Goal: Task Accomplishment & Management: Manage account settings

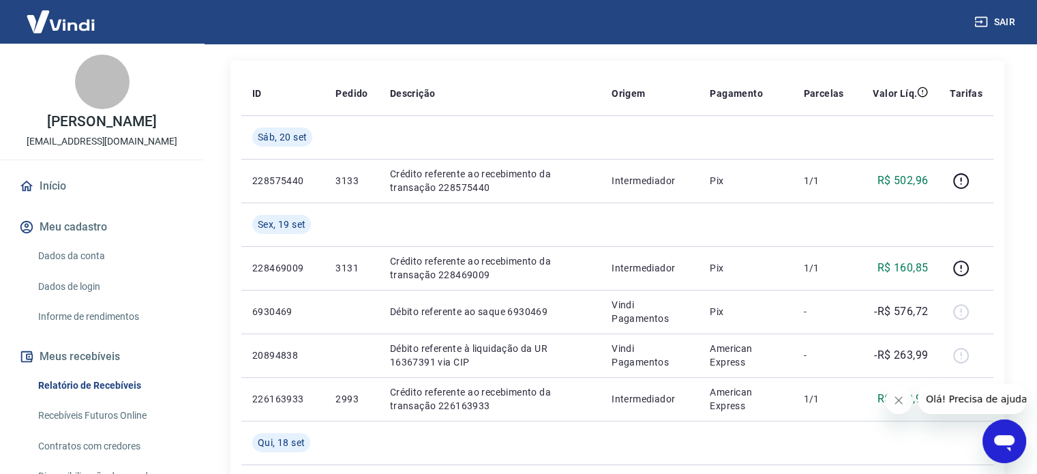
scroll to position [68, 0]
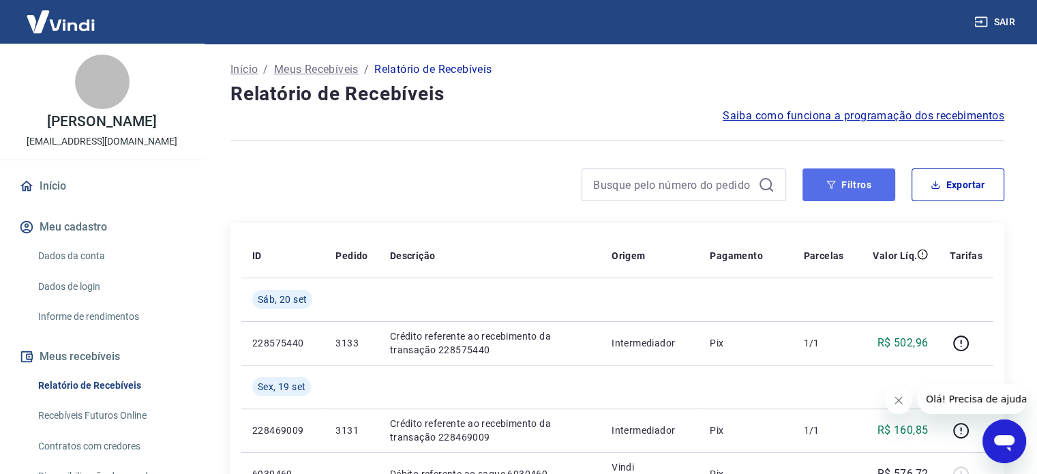
click at [864, 192] on button "Filtros" at bounding box center [848, 184] width 93 height 33
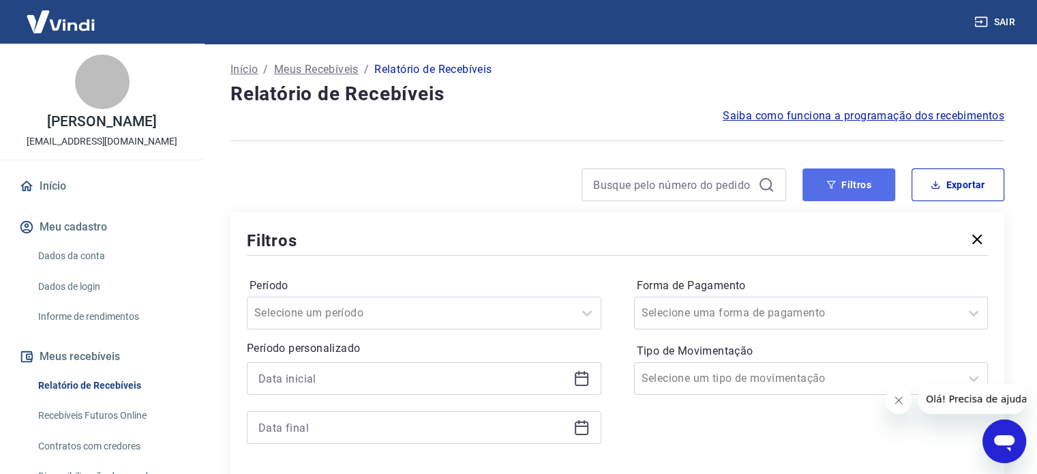
click at [802, 193] on button "Filtros" at bounding box center [848, 184] width 93 height 33
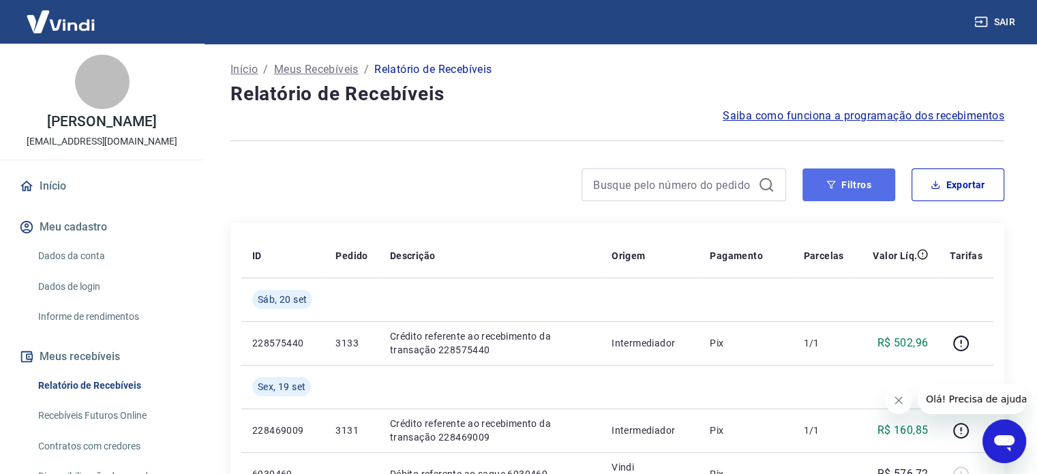
click at [815, 187] on button "Filtros" at bounding box center [848, 184] width 93 height 33
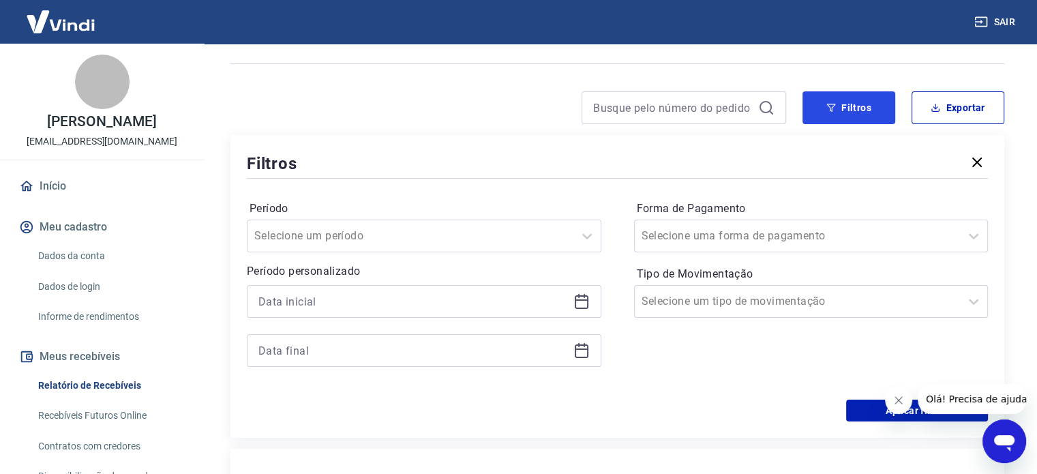
scroll to position [273, 0]
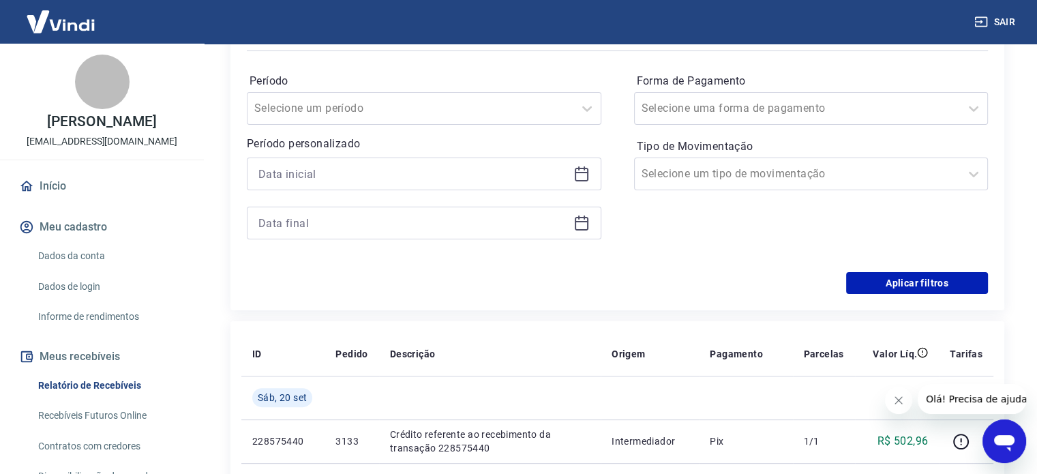
click at [579, 180] on icon at bounding box center [582, 175] width 14 height 14
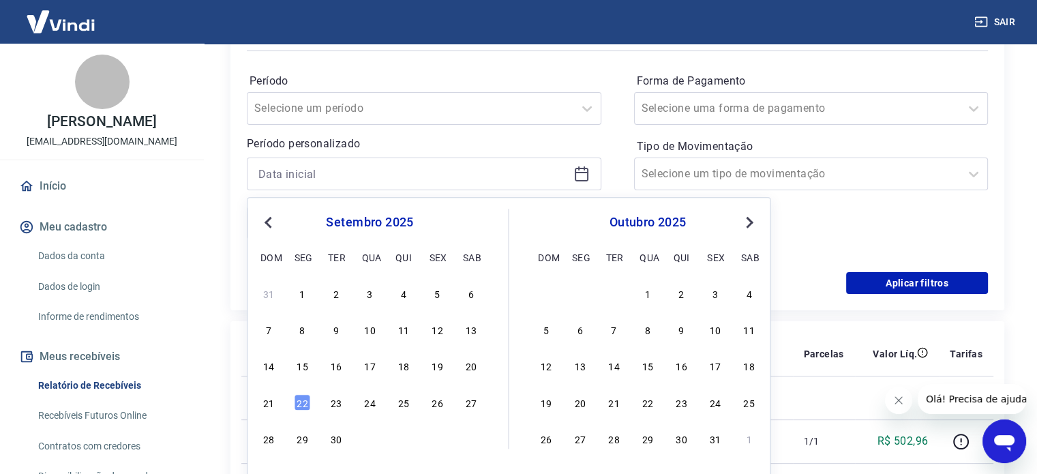
click at [269, 224] on span "Previous Month" at bounding box center [269, 222] width 0 height 16
click at [464, 293] on div "2" at bounding box center [471, 293] width 16 height 16
type input "02/08/2025"
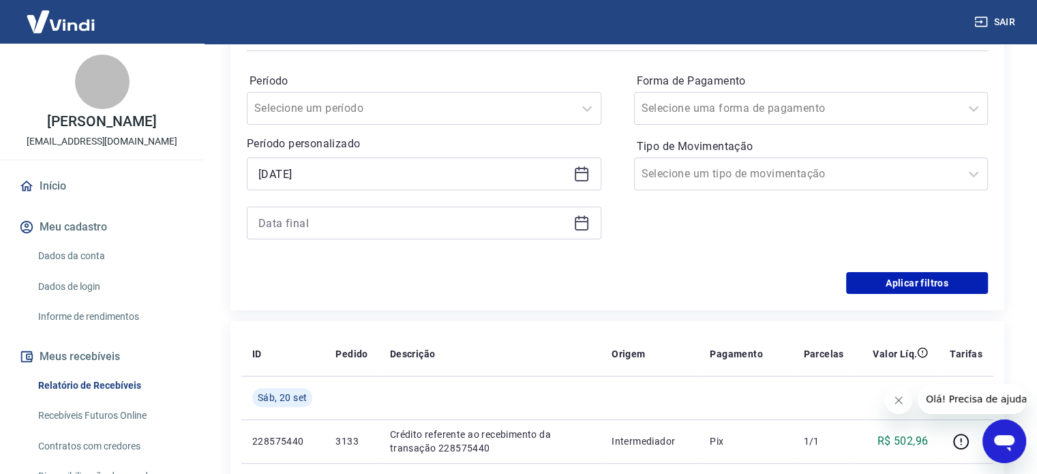
click at [581, 215] on icon at bounding box center [581, 223] width 16 height 16
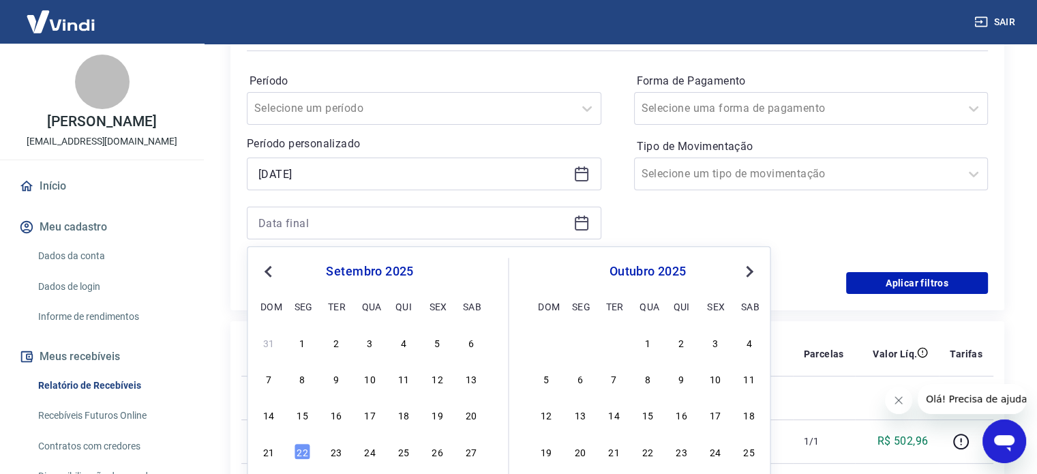
click at [262, 270] on button "Previous Month" at bounding box center [268, 271] width 16 height 16
click at [333, 375] on div "5" at bounding box center [336, 378] width 16 height 16
type input "[DATE]"
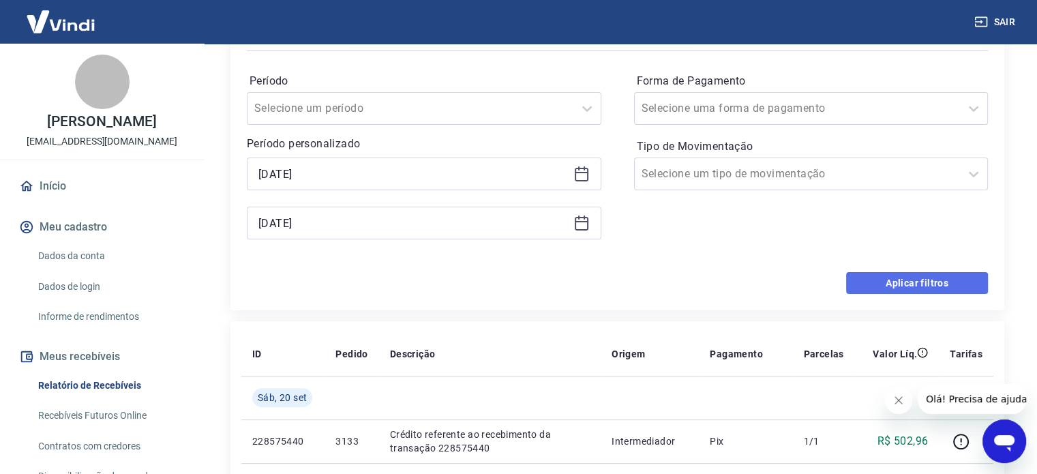
click at [882, 276] on button "Aplicar filtros" at bounding box center [917, 283] width 142 height 22
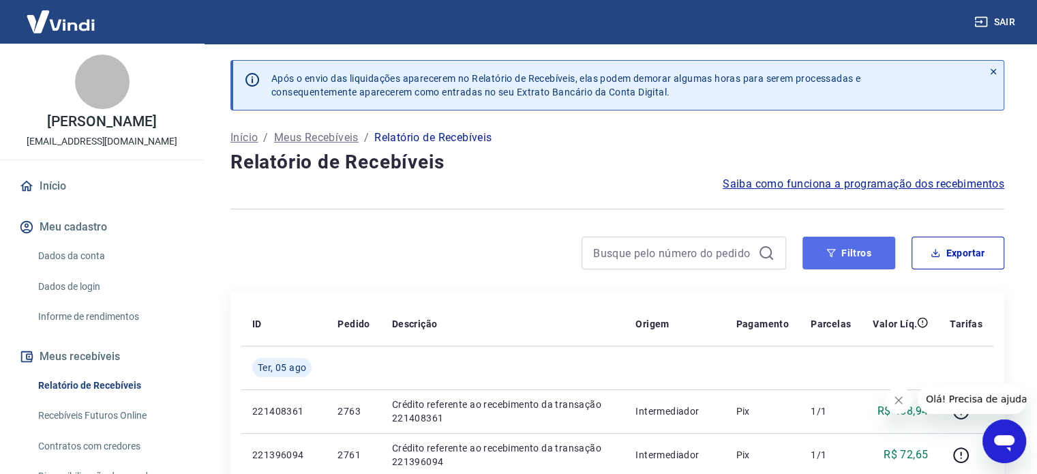
click at [834, 253] on icon "button" at bounding box center [831, 253] width 10 height 10
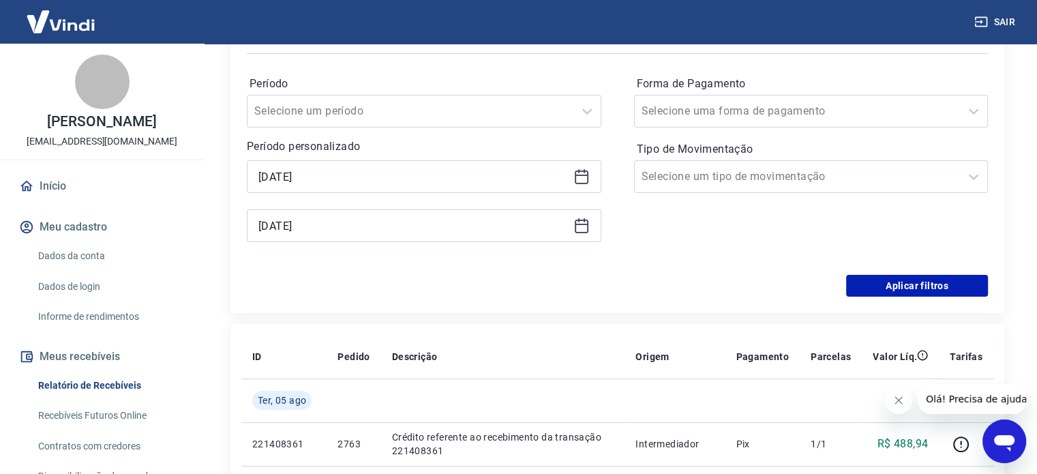
scroll to position [273, 0]
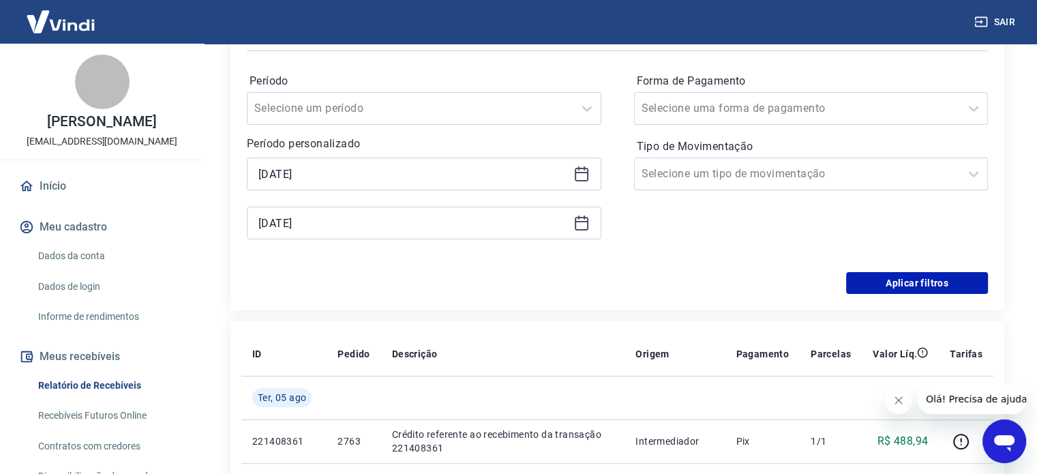
click at [575, 175] on icon at bounding box center [582, 175] width 14 height 14
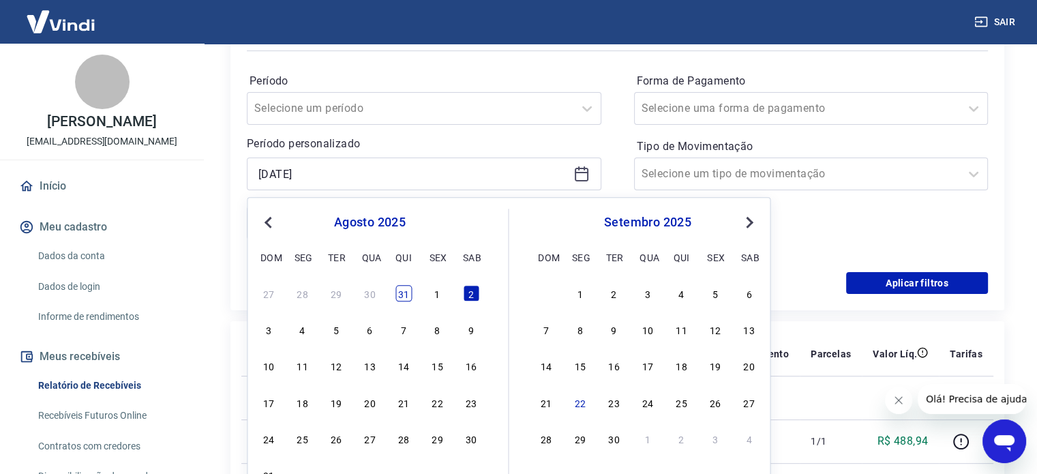
click at [398, 292] on div "31" at bounding box center [403, 293] width 16 height 16
type input "[DATE]"
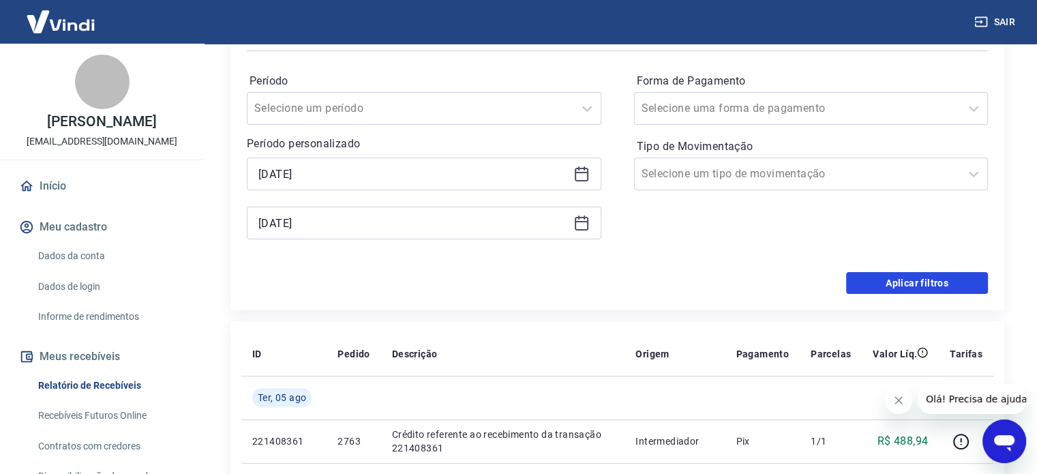
drag, startPoint x: 863, startPoint y: 277, endPoint x: 649, endPoint y: 286, distance: 214.2
click at [863, 277] on button "Aplicar filtros" at bounding box center [917, 283] width 142 height 22
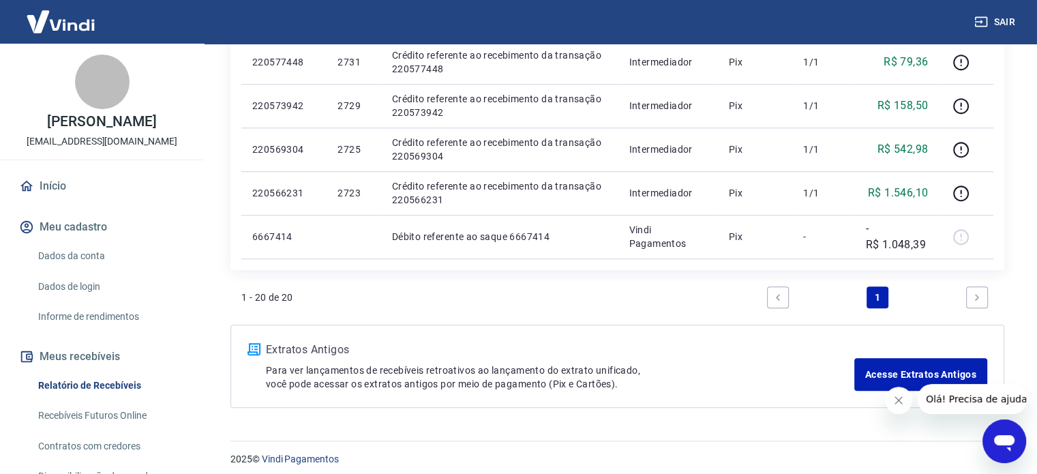
scroll to position [1186, 0]
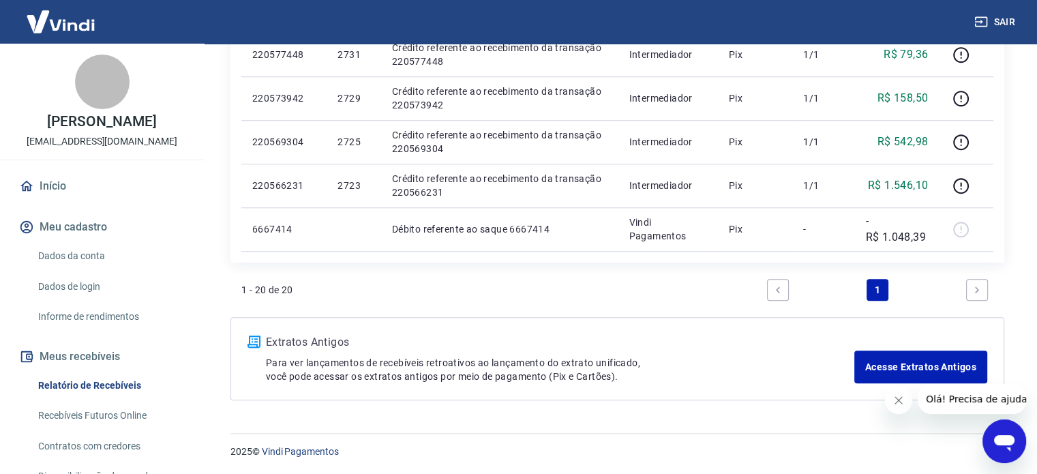
click at [909, 299] on ul "1" at bounding box center [878, 289] width 232 height 33
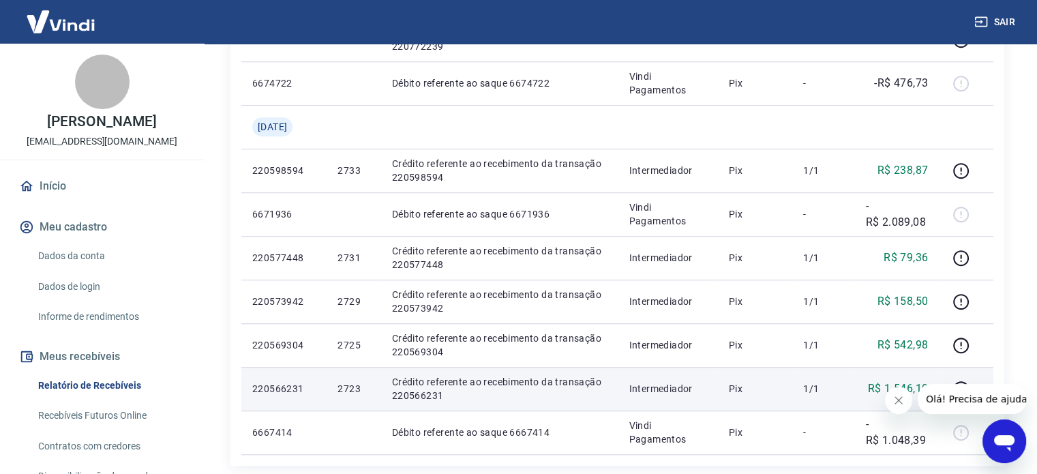
scroll to position [981, 0]
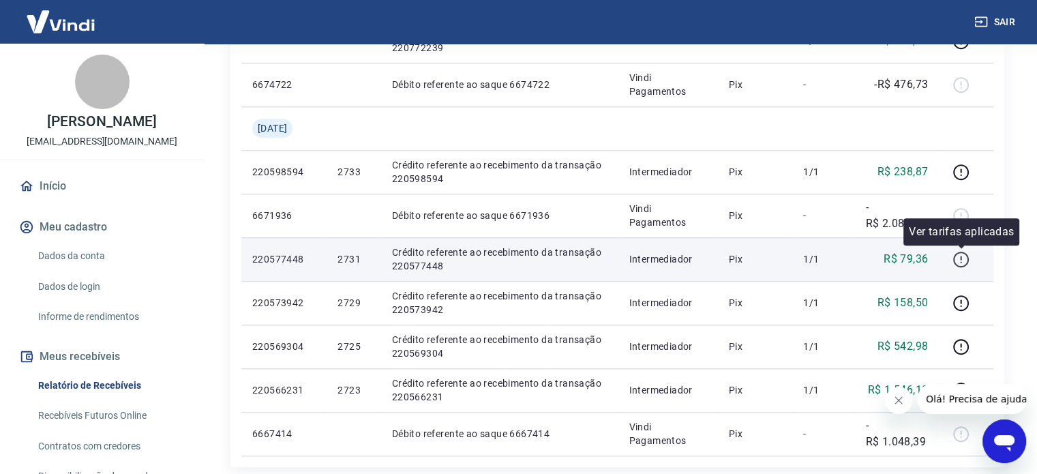
click at [964, 256] on icon "button" at bounding box center [960, 259] width 17 height 17
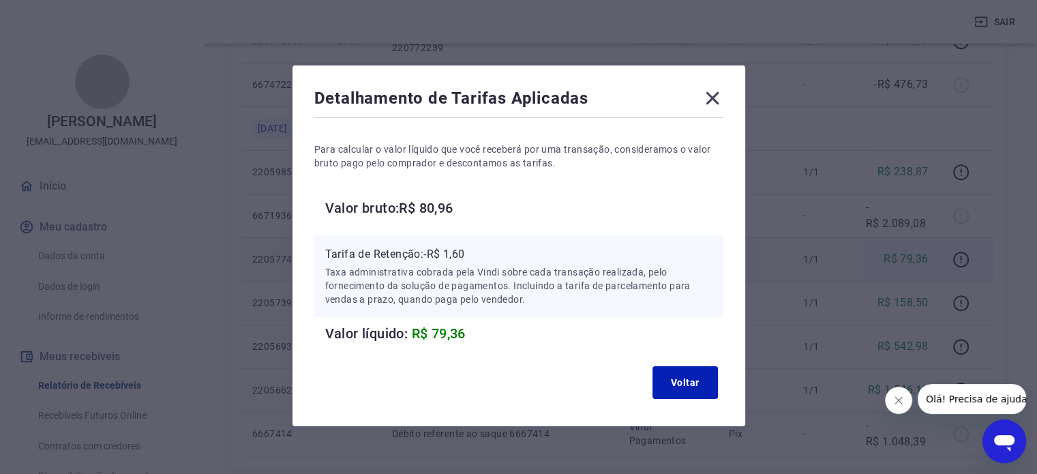
click at [712, 95] on icon at bounding box center [713, 98] width 22 height 22
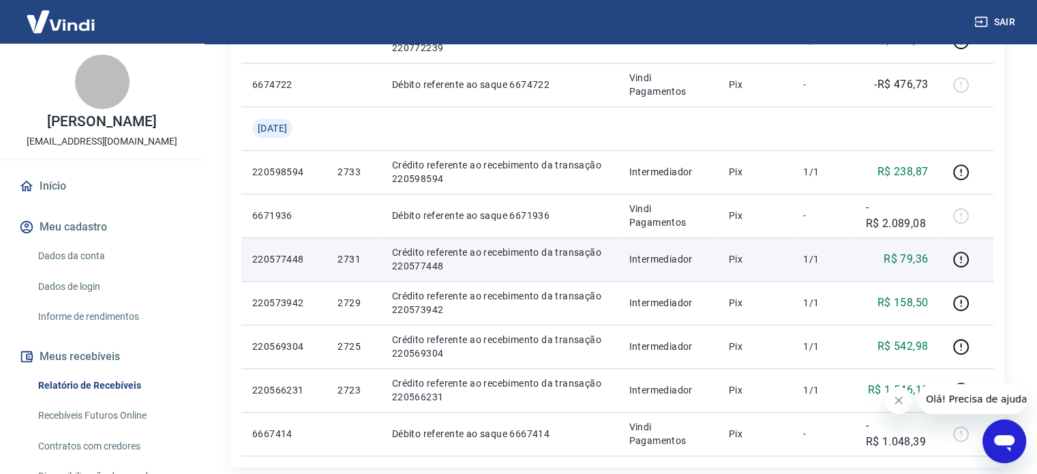
click at [922, 258] on p "R$ 79,36" at bounding box center [906, 259] width 44 height 16
click at [481, 256] on p "Crédito referente ao recebimento da transação 220577448" at bounding box center [499, 258] width 215 height 27
drag, startPoint x: 356, startPoint y: 247, endPoint x: 280, endPoint y: 248, distance: 75.7
click at [355, 247] on td "2731" at bounding box center [354, 259] width 54 height 44
click at [274, 248] on td "220577448" at bounding box center [283, 259] width 85 height 44
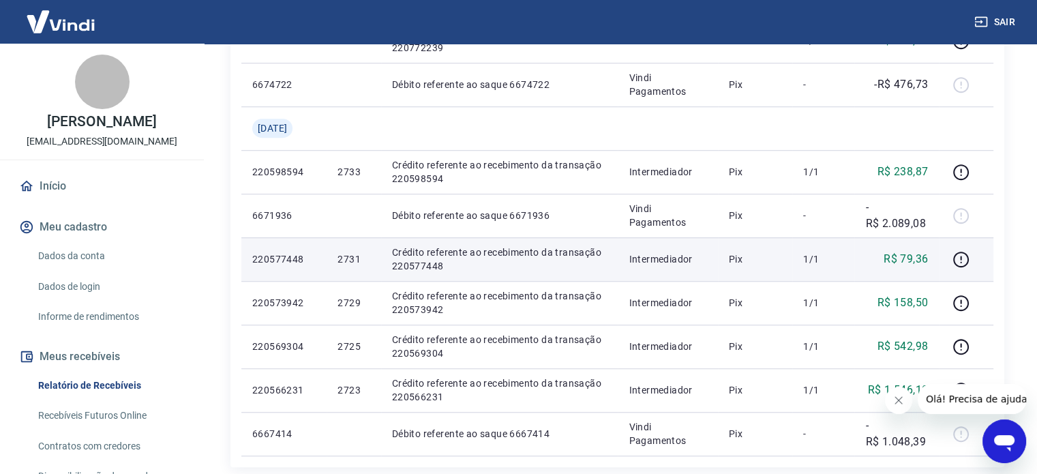
click at [267, 253] on p "220577448" at bounding box center [283, 259] width 63 height 14
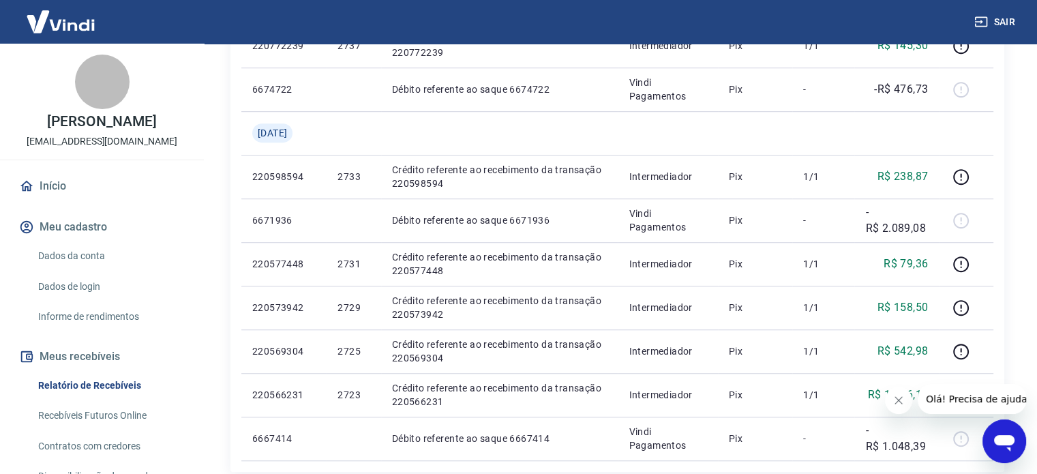
scroll to position [1023, 0]
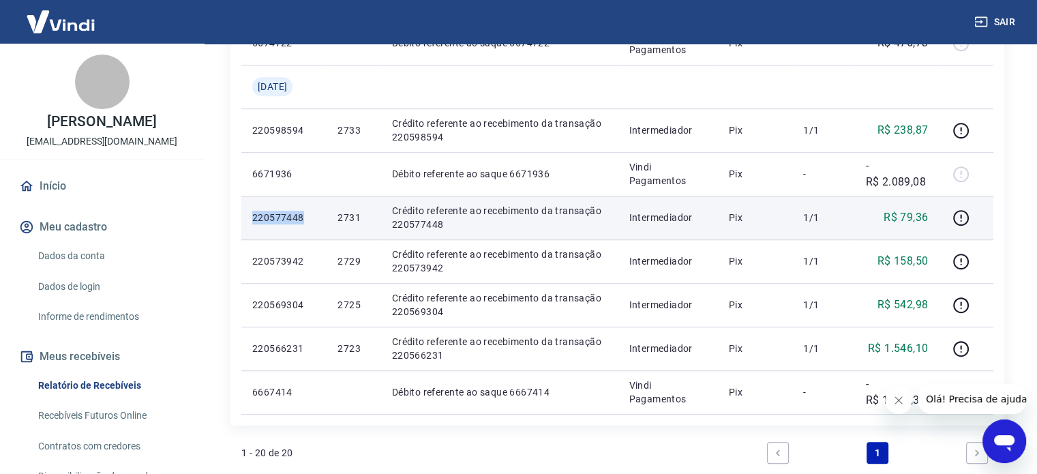
drag, startPoint x: 305, startPoint y: 216, endPoint x: 252, endPoint y: 219, distance: 53.2
click at [252, 219] on p "220577448" at bounding box center [283, 218] width 63 height 14
copy p "220577448"
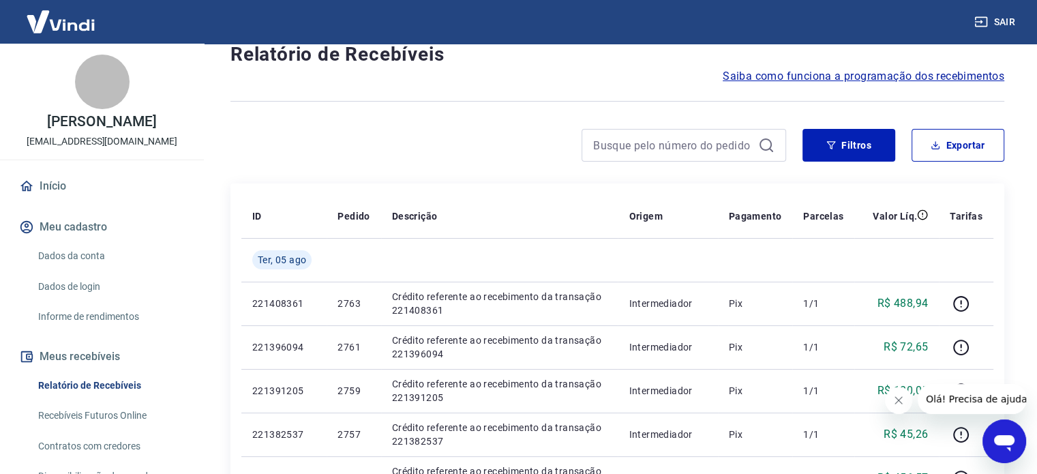
scroll to position [0, 0]
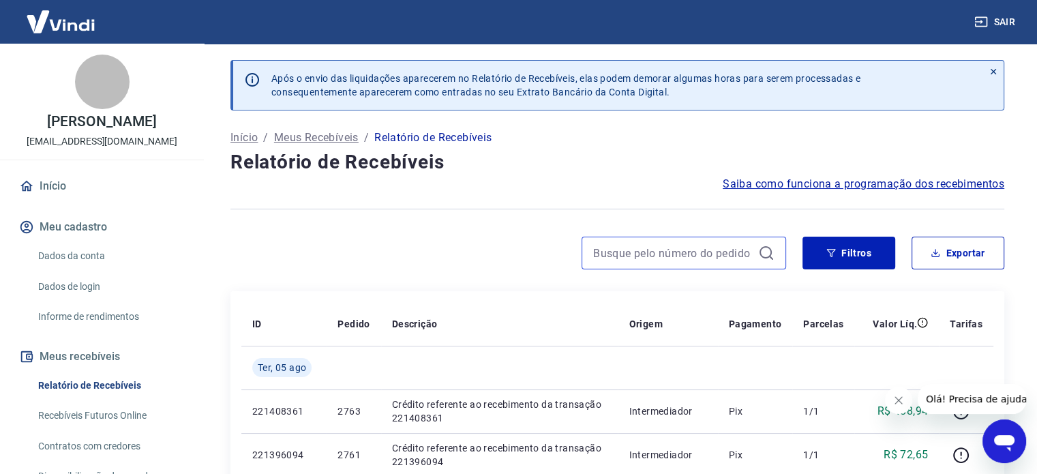
click at [695, 247] on input at bounding box center [673, 253] width 160 height 20
paste input "220577448"
type input "220577448"
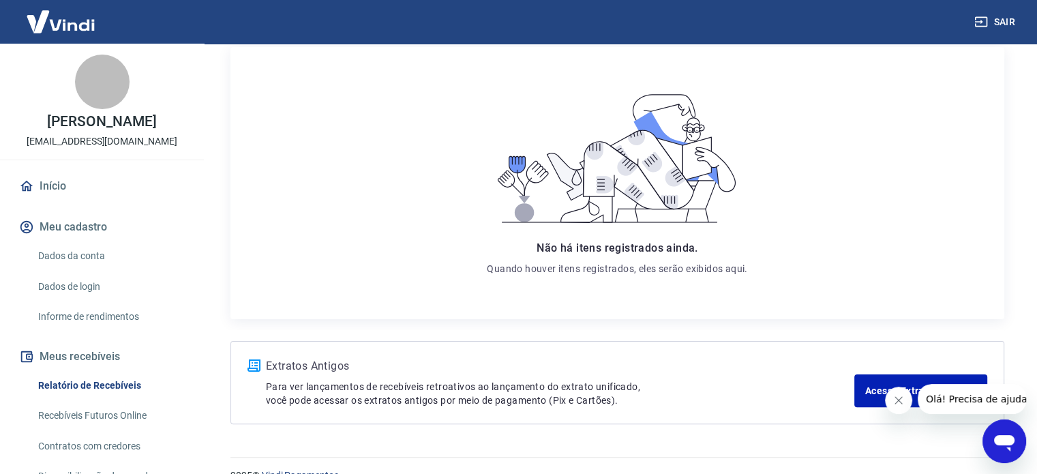
scroll to position [269, 0]
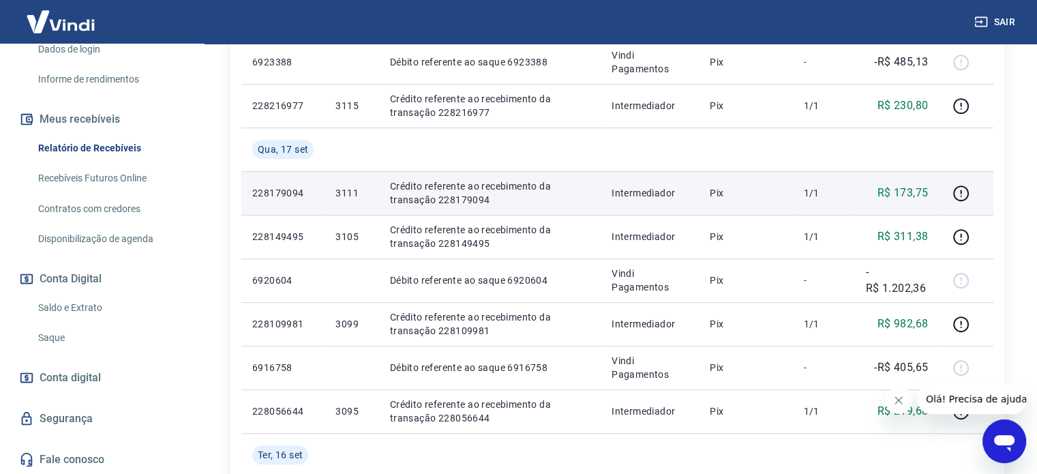
scroll to position [886, 0]
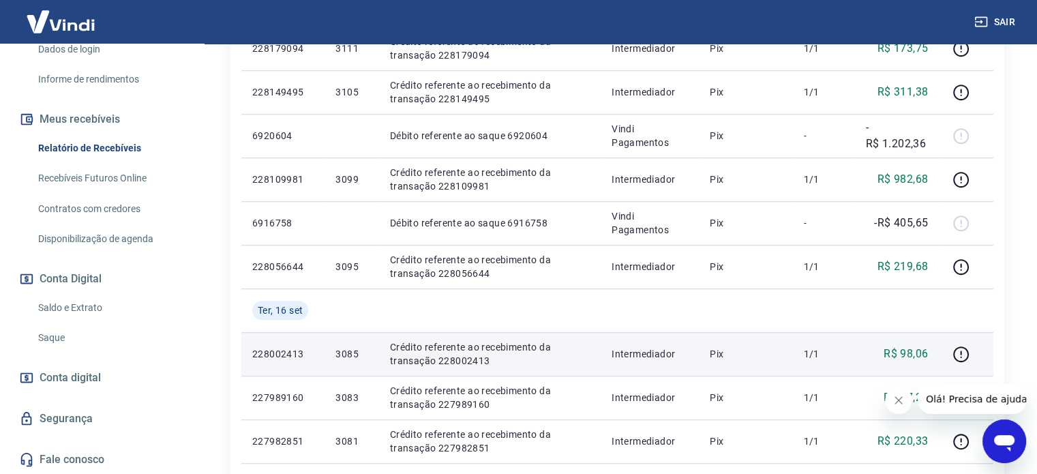
click at [282, 340] on td "228002413" at bounding box center [282, 354] width 83 height 44
click at [282, 351] on p "228002413" at bounding box center [282, 354] width 61 height 14
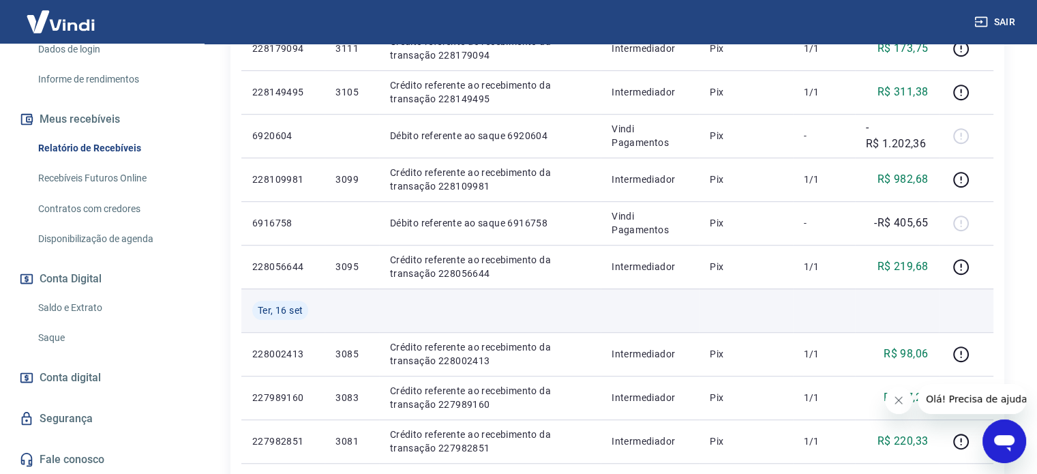
click at [495, 296] on td at bounding box center [490, 310] width 222 height 44
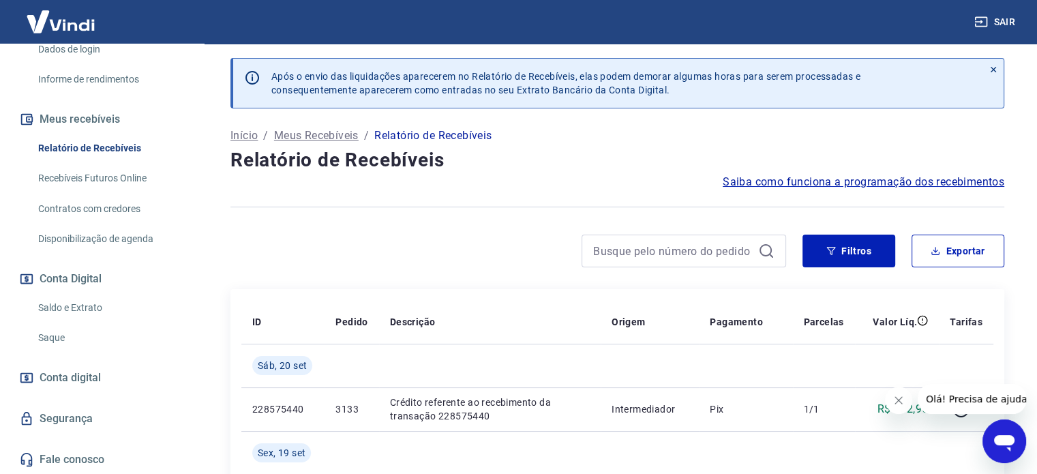
scroll to position [0, 0]
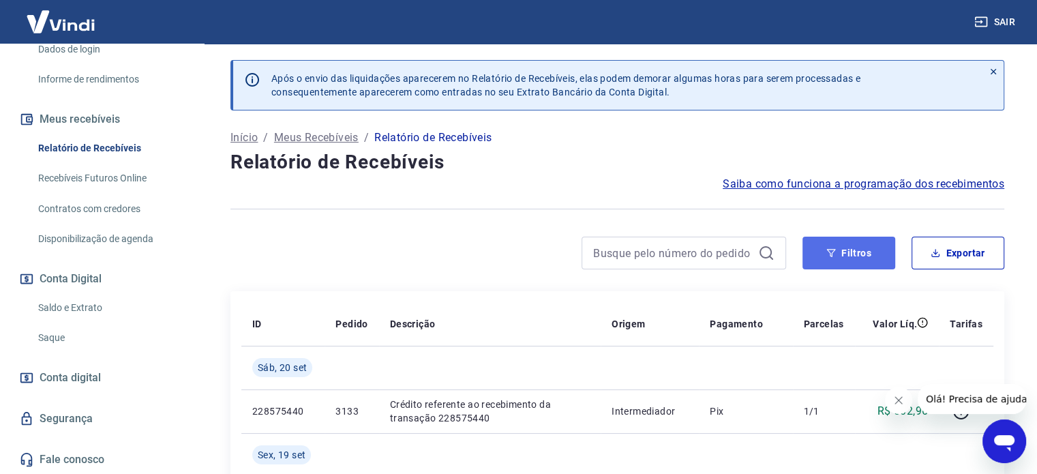
click at [832, 258] on button "Filtros" at bounding box center [848, 253] width 93 height 33
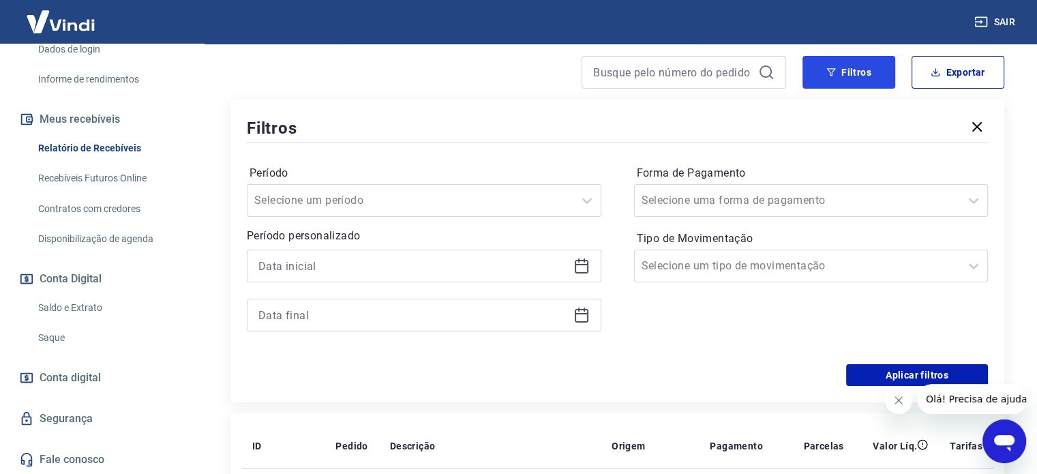
scroll to position [205, 0]
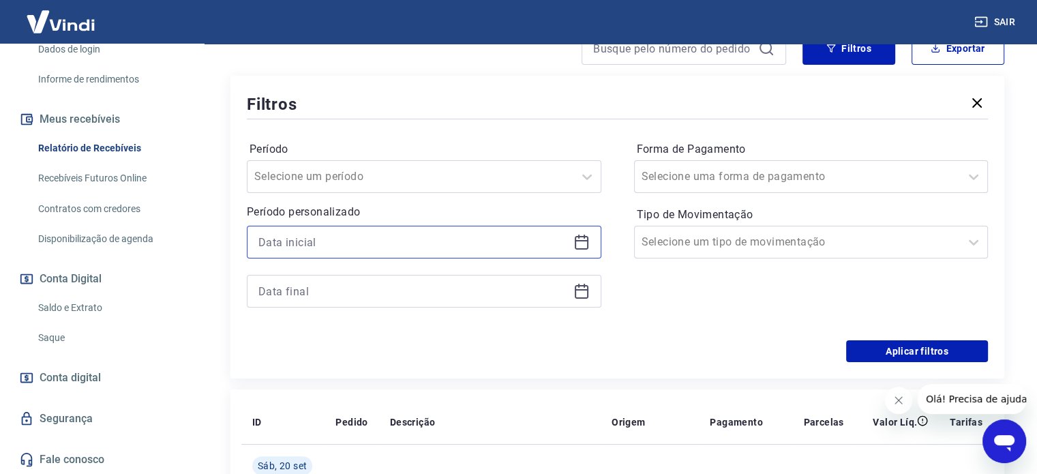
click at [363, 239] on input at bounding box center [413, 242] width 310 height 20
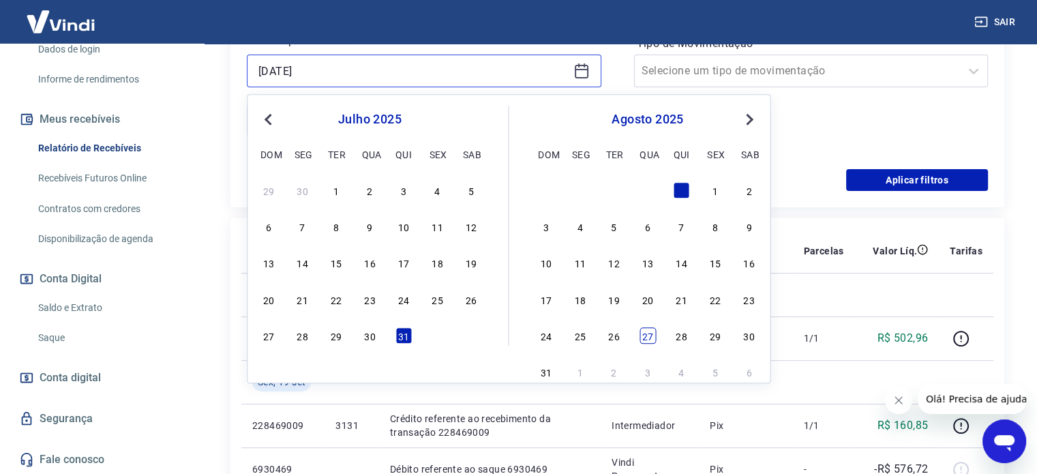
scroll to position [409, 0]
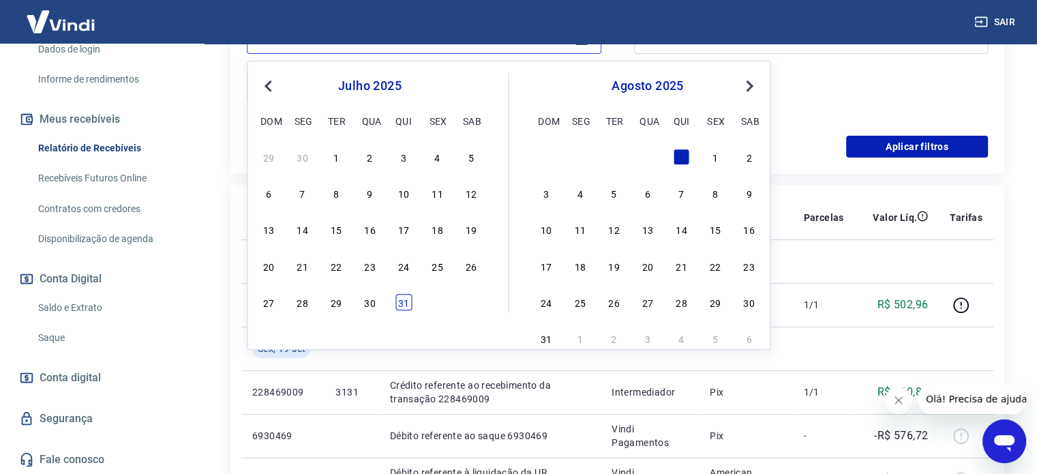
type input "[DATE]"
click at [408, 305] on div "31" at bounding box center [403, 302] width 16 height 16
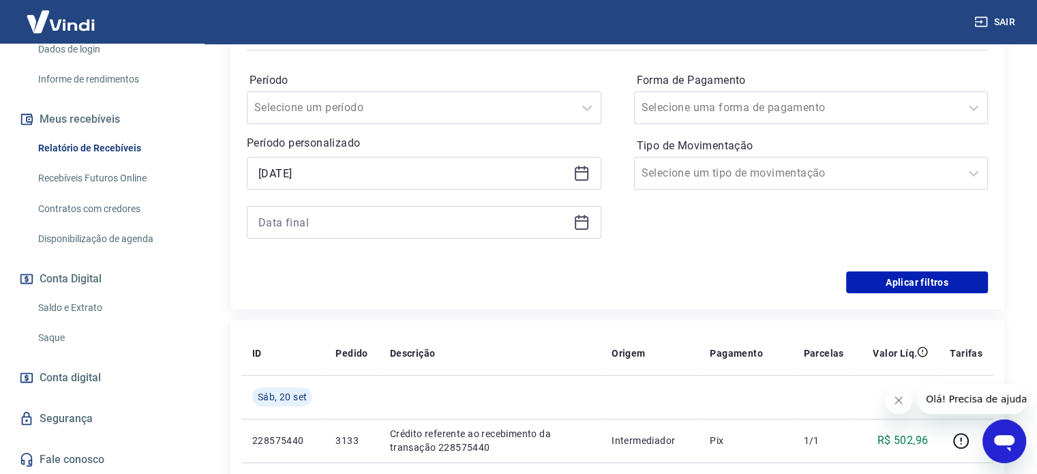
scroll to position [273, 0]
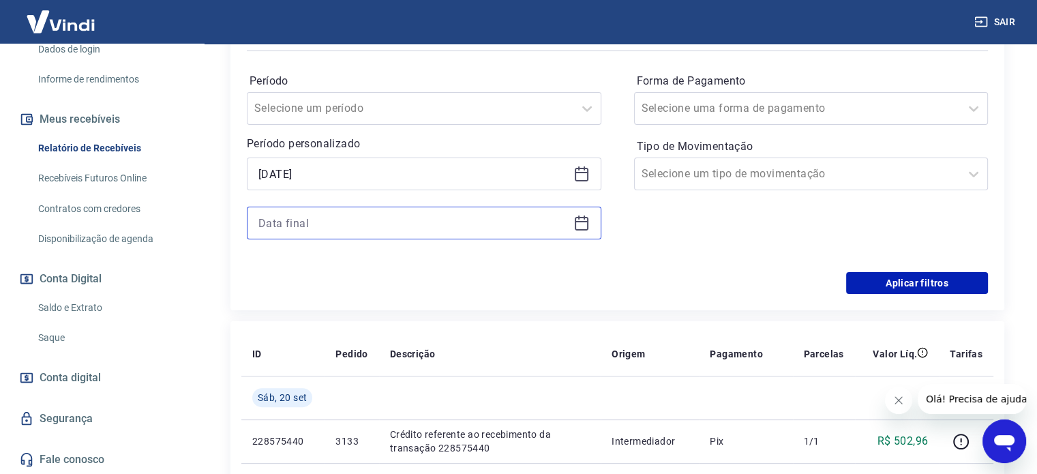
click at [428, 215] on input at bounding box center [413, 223] width 310 height 20
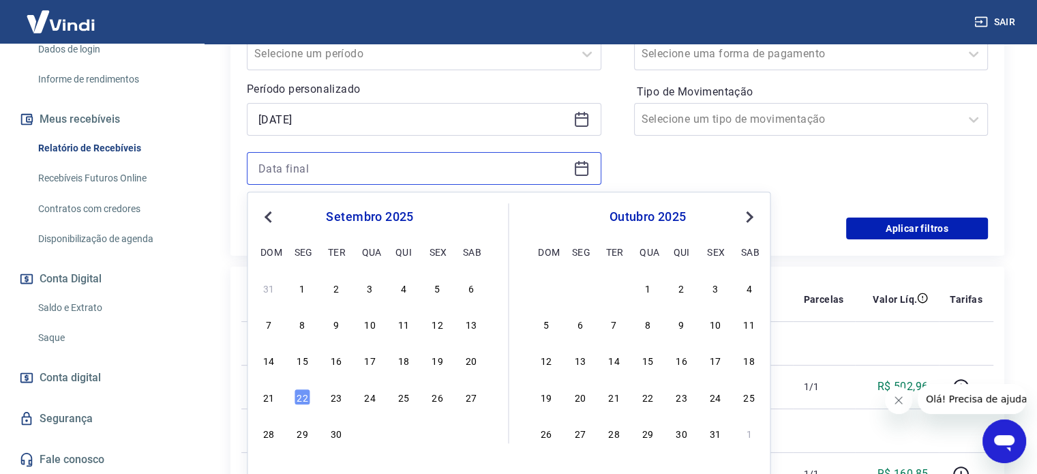
scroll to position [341, 0]
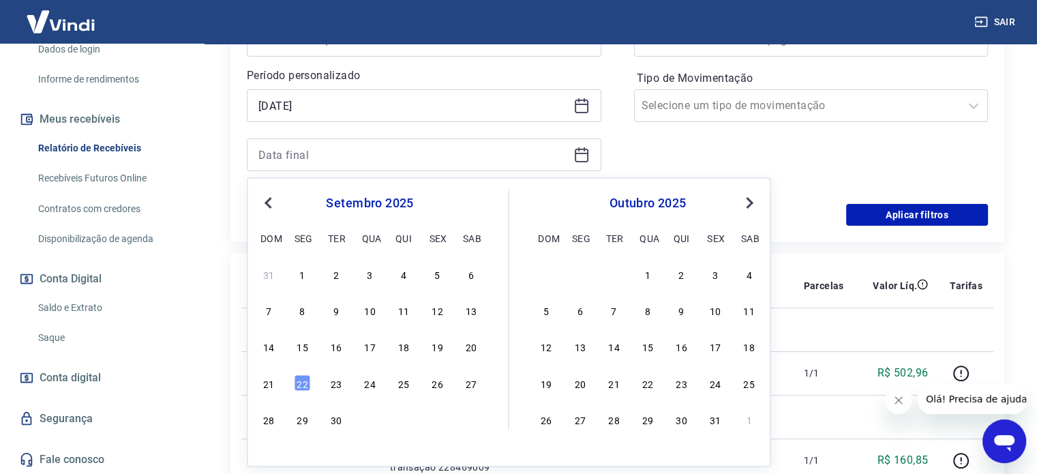
click at [267, 205] on button "Previous Month" at bounding box center [268, 202] width 16 height 16
click at [305, 312] on div "4" at bounding box center [303, 310] width 16 height 16
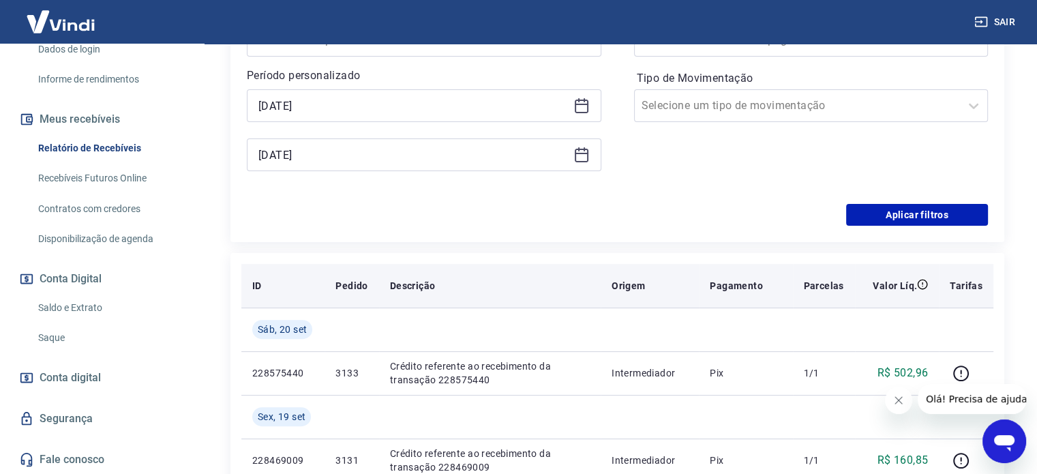
type input "04/08/2025"
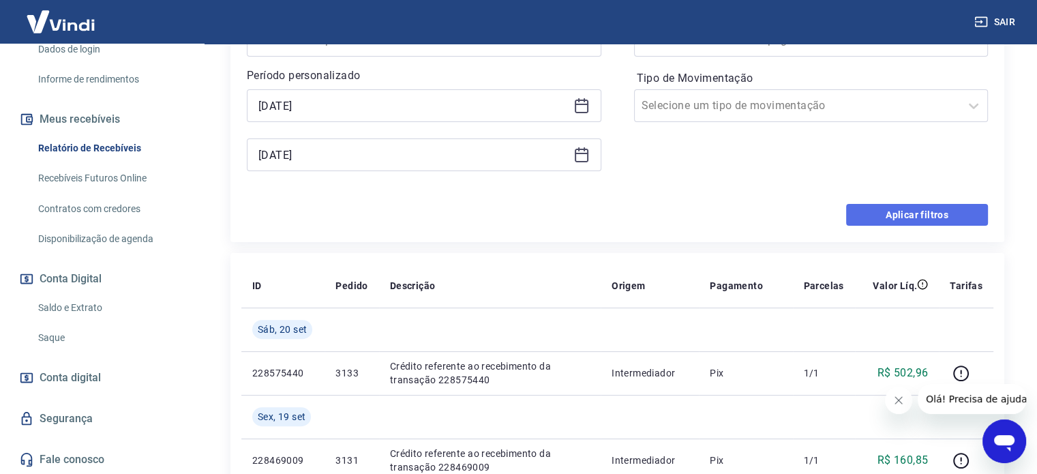
click at [902, 213] on button "Aplicar filtros" at bounding box center [917, 215] width 142 height 22
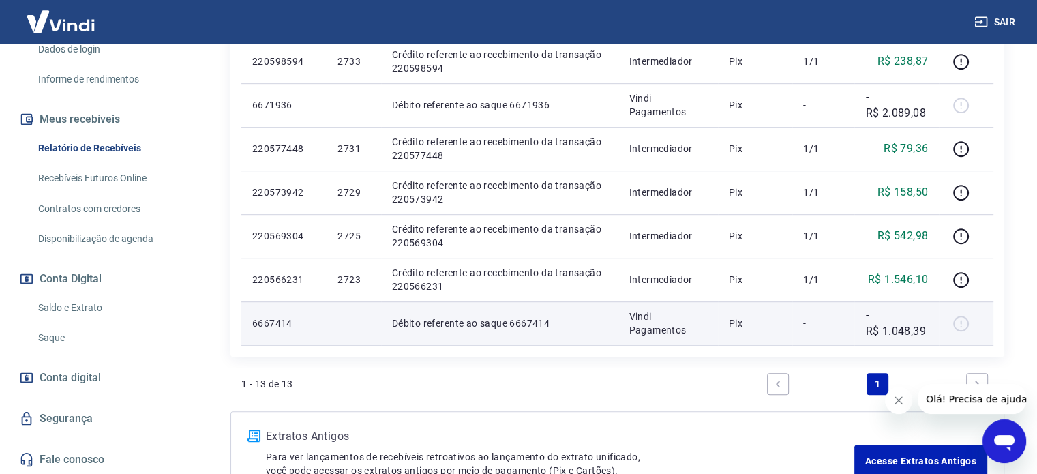
scroll to position [750, 0]
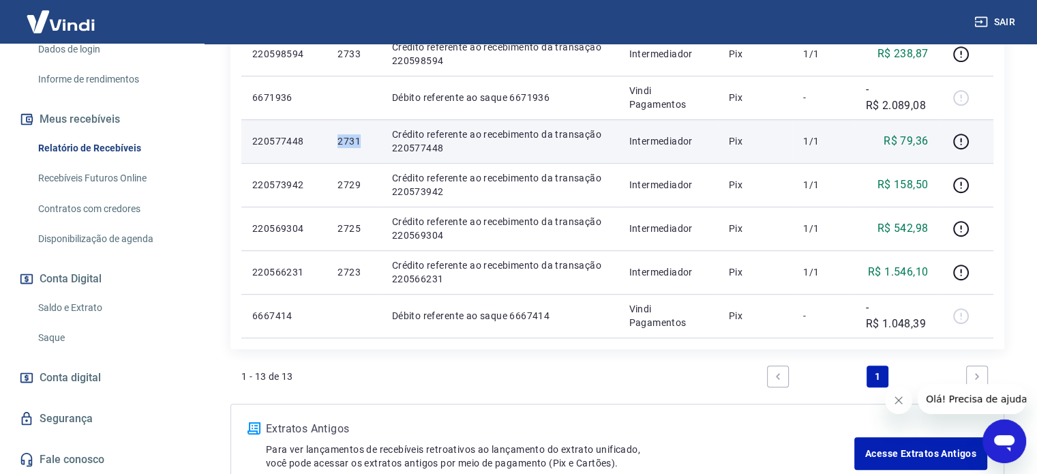
drag, startPoint x: 357, startPoint y: 139, endPoint x: 337, endPoint y: 140, distance: 19.8
click at [337, 140] on p "2731" at bounding box center [353, 141] width 32 height 14
copy p "2731"
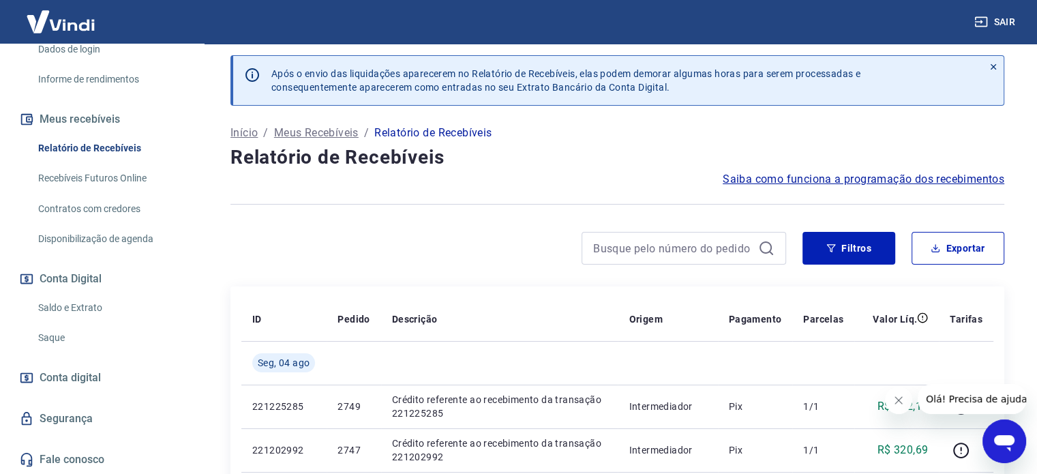
scroll to position [0, 0]
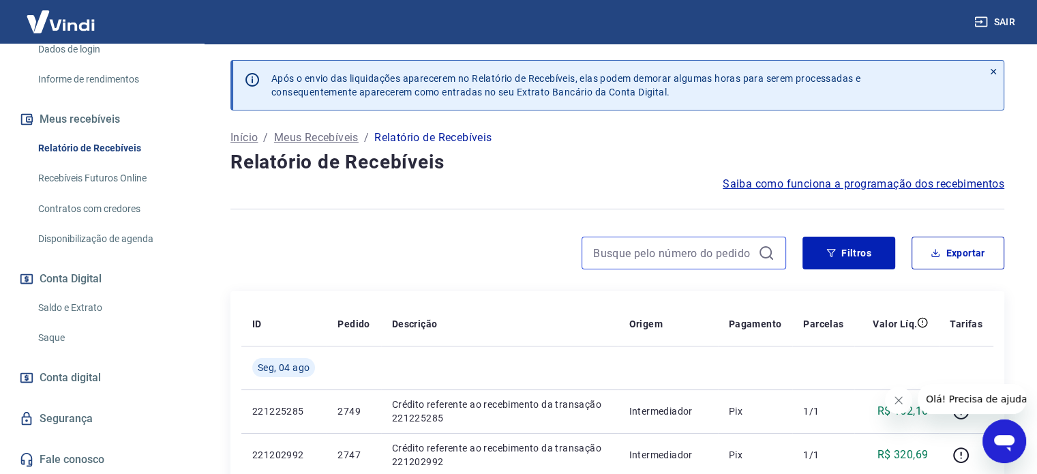
click at [711, 253] on input at bounding box center [673, 253] width 160 height 20
paste input "2731"
type input "2731"
click at [758, 250] on icon at bounding box center [766, 253] width 16 height 16
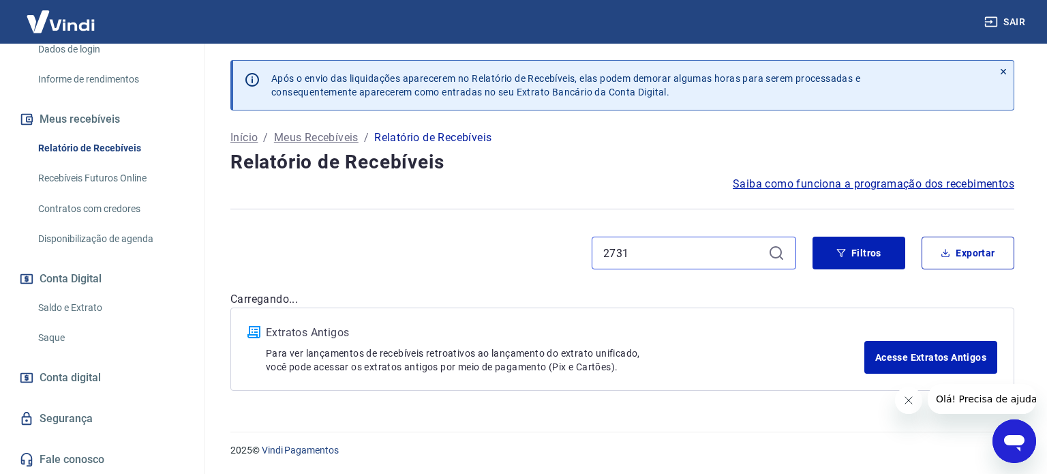
click at [762, 250] on input "2731" at bounding box center [683, 253] width 160 height 20
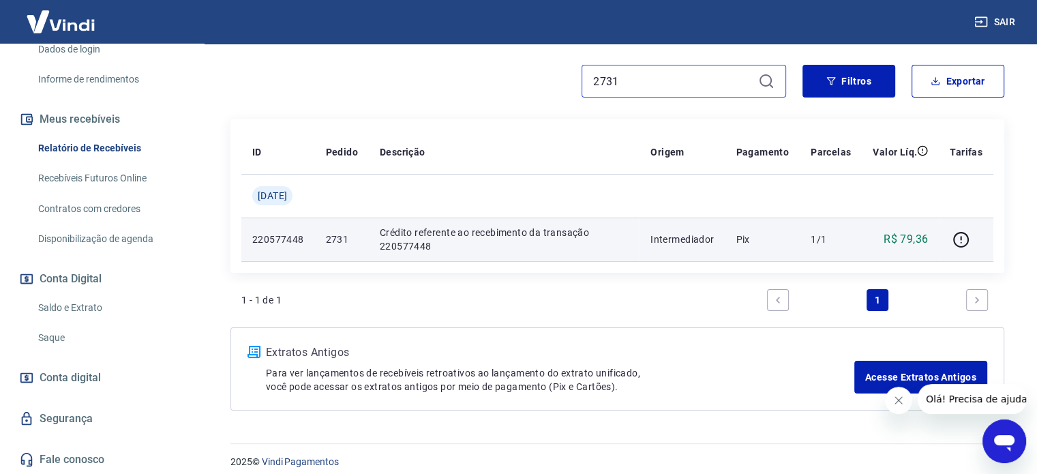
scroll to position [182, 0]
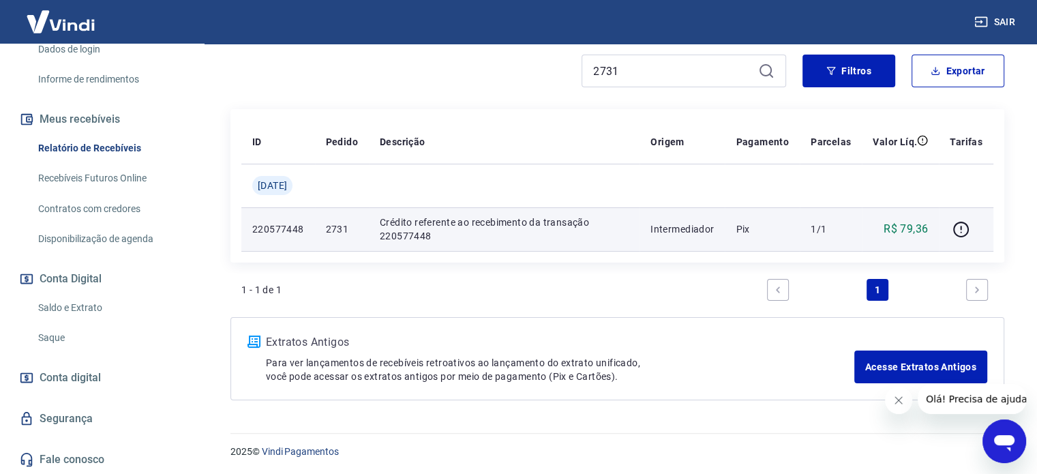
click at [676, 228] on p "Intermediador" at bounding box center [681, 229] width 63 height 14
click at [882, 236] on div "R$ 79,36" at bounding box center [900, 229] width 55 height 16
click at [916, 225] on p "R$ 79,36" at bounding box center [906, 229] width 44 height 16
click at [959, 226] on icon "button" at bounding box center [960, 229] width 17 height 17
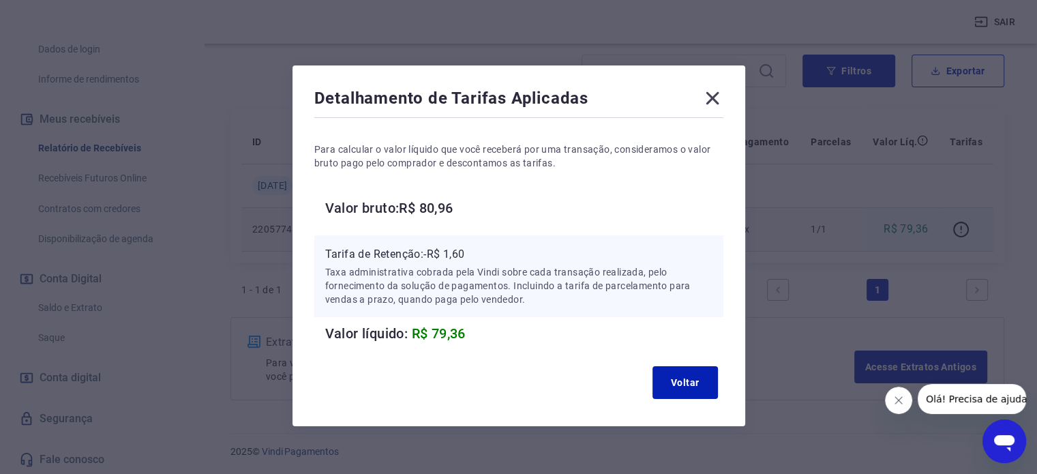
click at [710, 95] on icon at bounding box center [713, 98] width 22 height 22
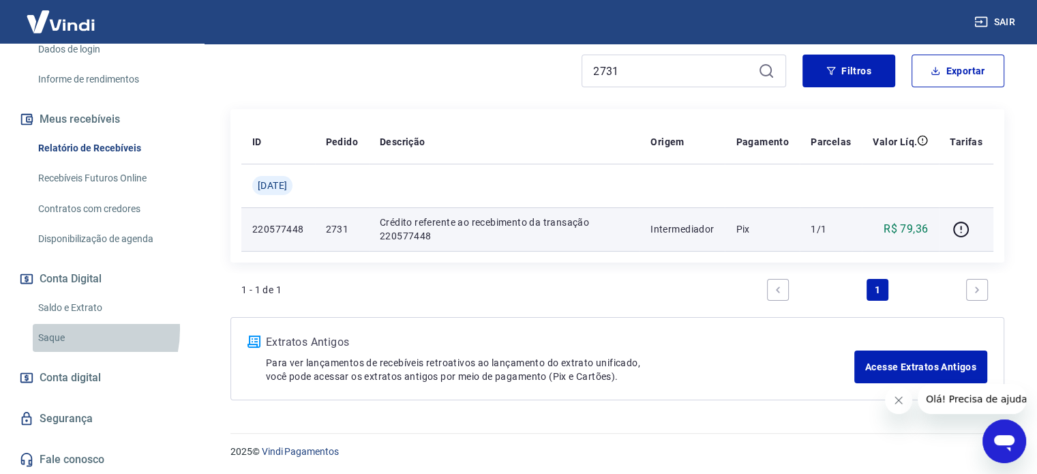
click at [61, 329] on link "Saque" at bounding box center [110, 338] width 155 height 28
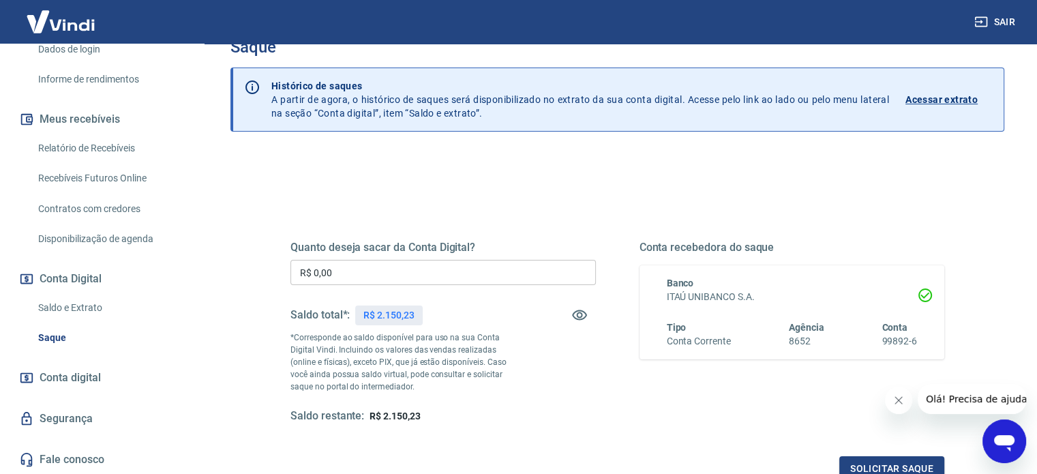
scroll to position [199, 0]
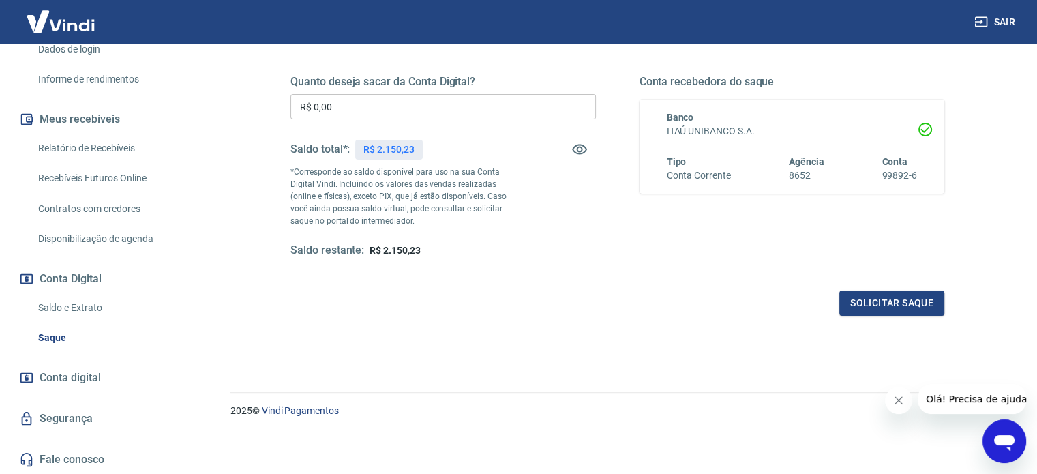
click at [73, 300] on link "Saldo e Extrato" at bounding box center [110, 308] width 155 height 28
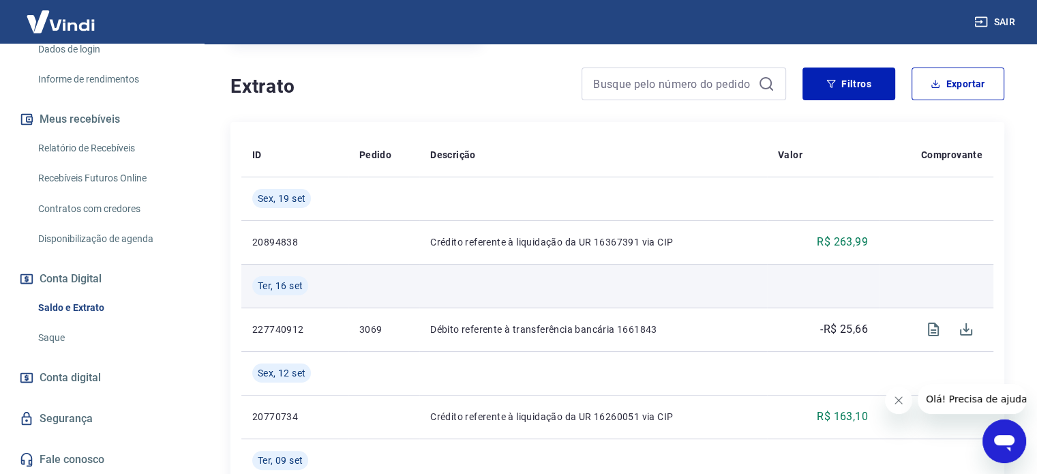
scroll to position [205, 0]
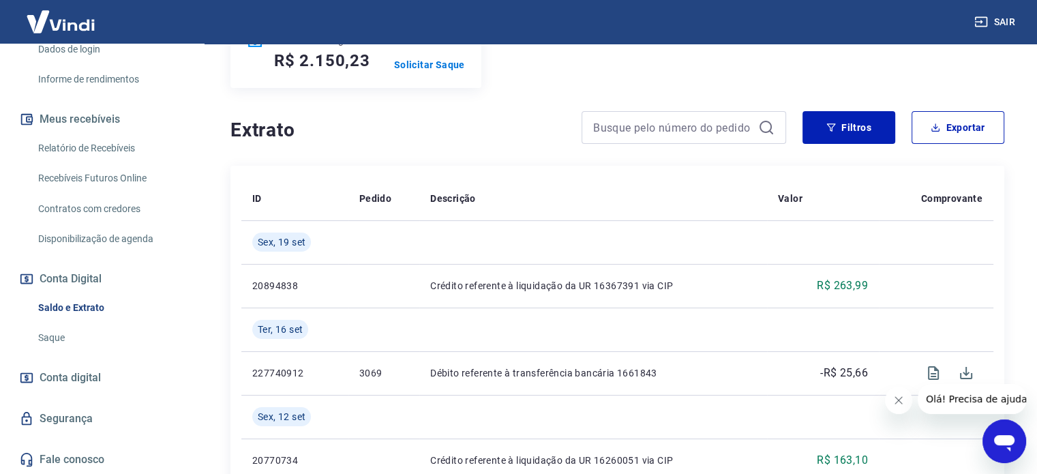
click at [87, 276] on button "Conta Digital" at bounding box center [101, 279] width 171 height 30
click at [95, 239] on link "Disponibilização de agenda" at bounding box center [110, 239] width 155 height 28
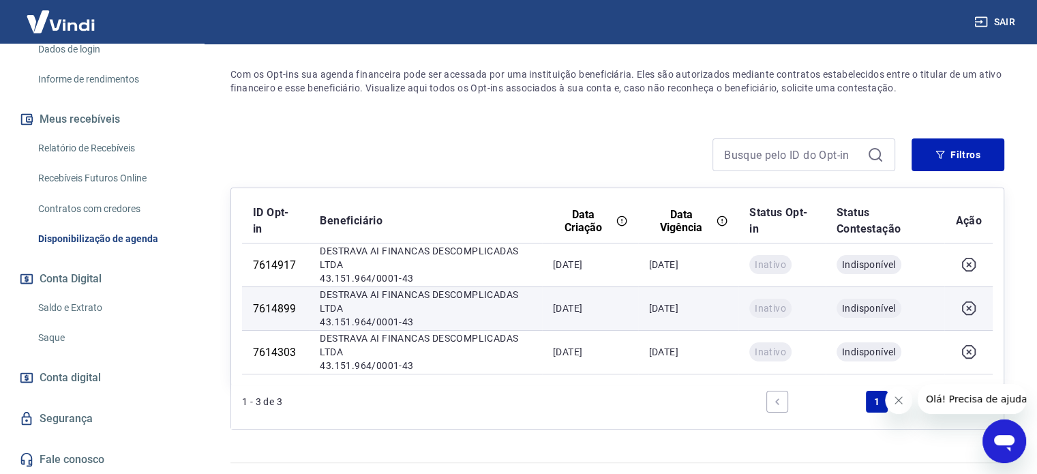
scroll to position [140, 0]
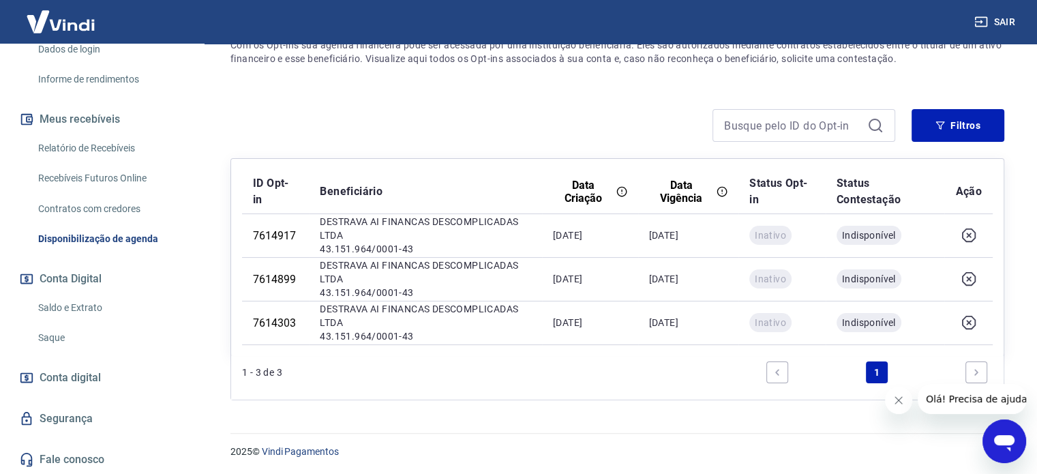
click at [125, 211] on link "Contratos com credores" at bounding box center [110, 209] width 155 height 28
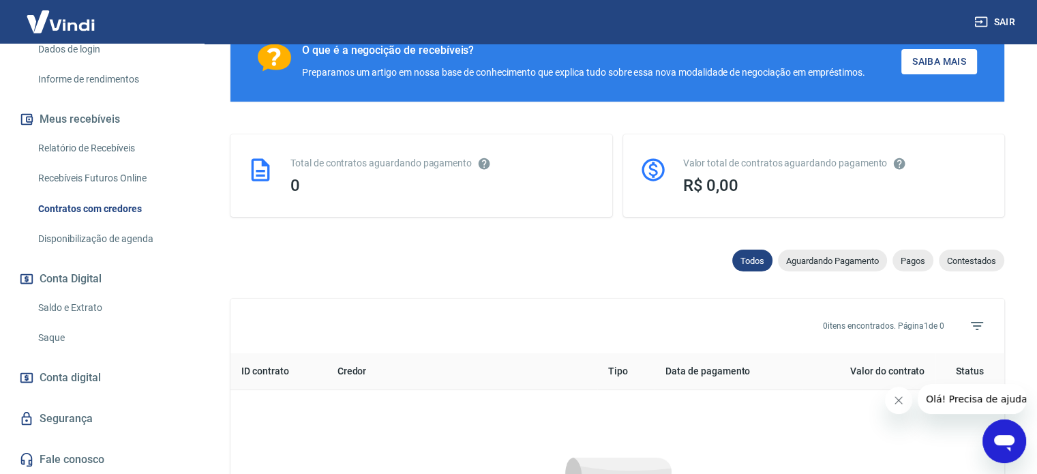
scroll to position [636, 0]
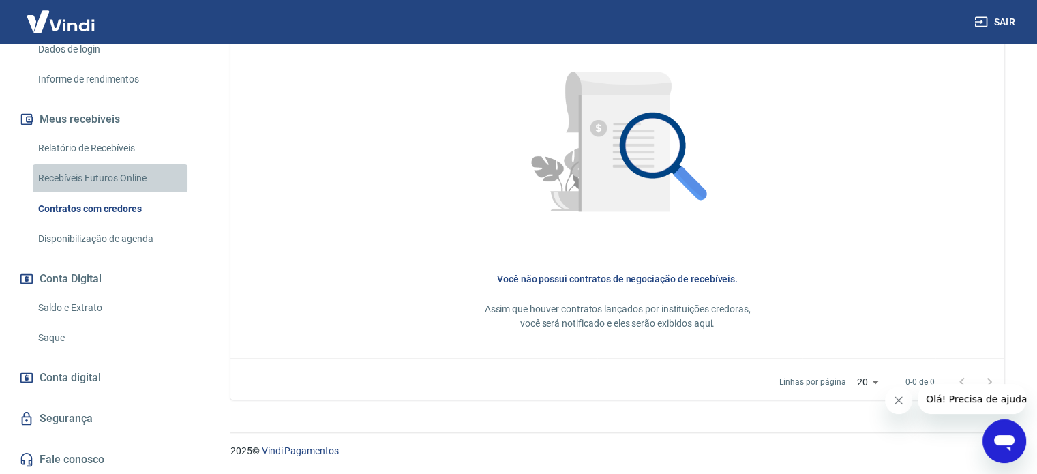
click at [119, 171] on link "Recebíveis Futuros Online" at bounding box center [110, 178] width 155 height 28
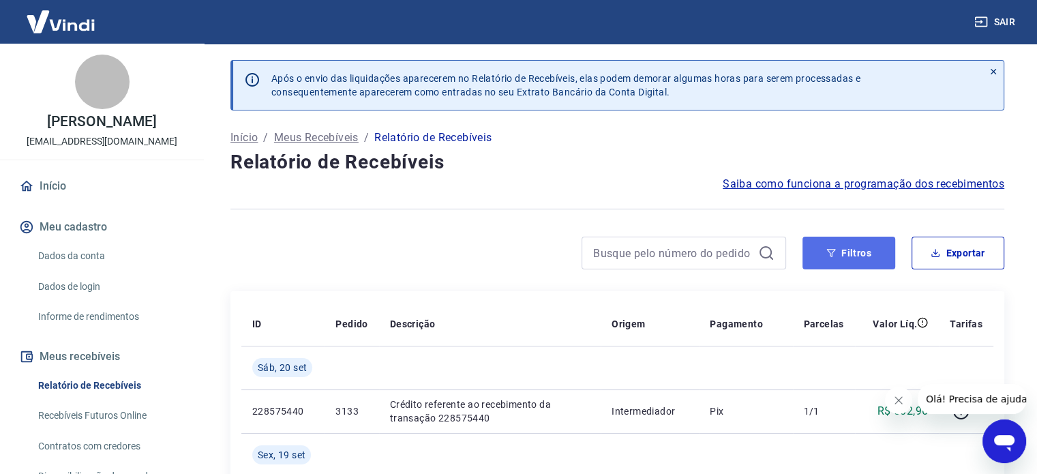
click at [843, 251] on button "Filtros" at bounding box center [848, 253] width 93 height 33
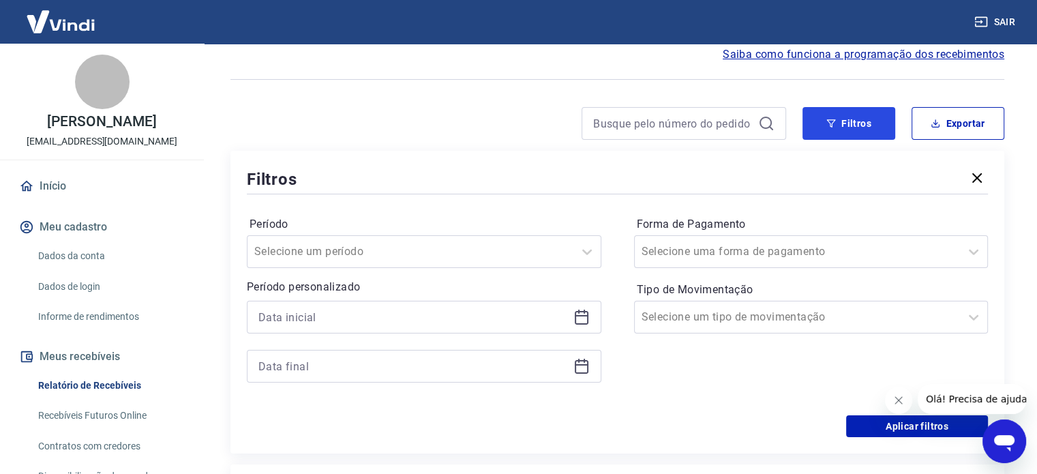
scroll to position [136, 0]
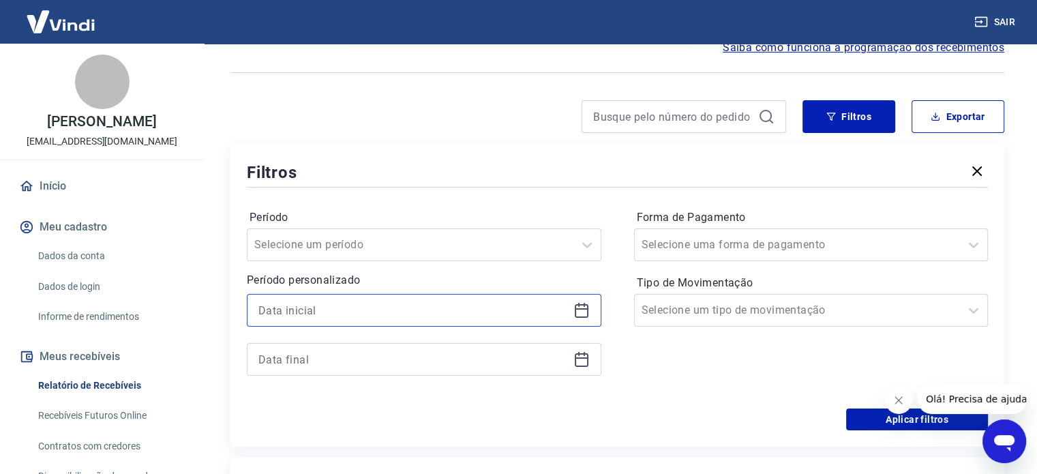
click at [355, 300] on input at bounding box center [413, 310] width 310 height 20
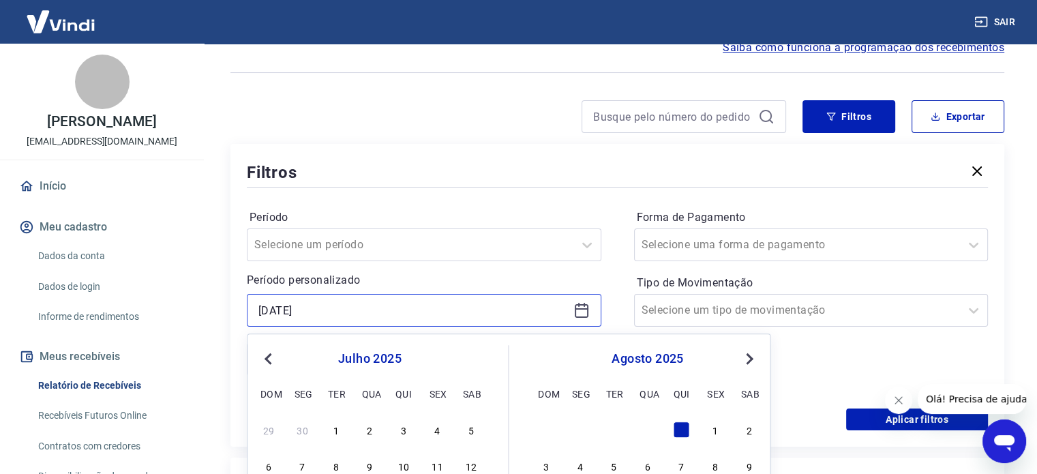
type input "[DATE]"
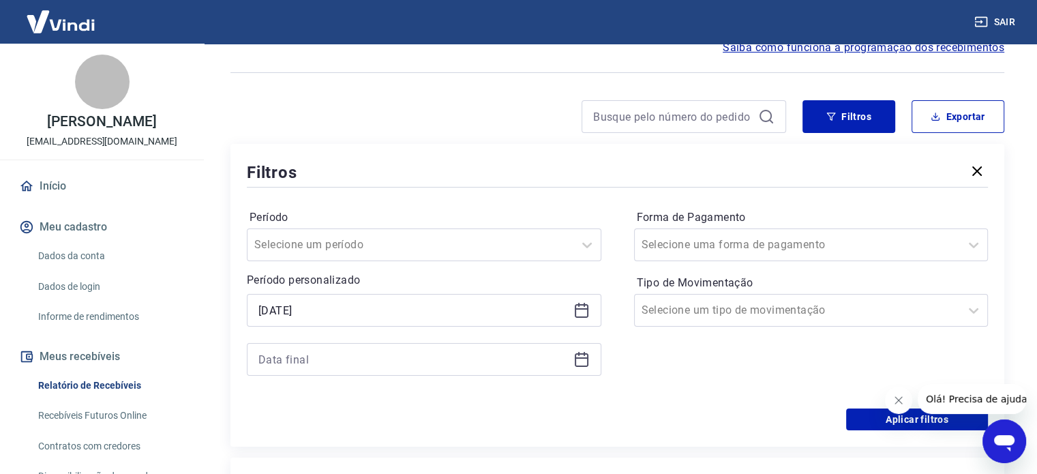
click at [502, 125] on div at bounding box center [508, 116] width 556 height 33
click at [430, 352] on input at bounding box center [413, 359] width 310 height 20
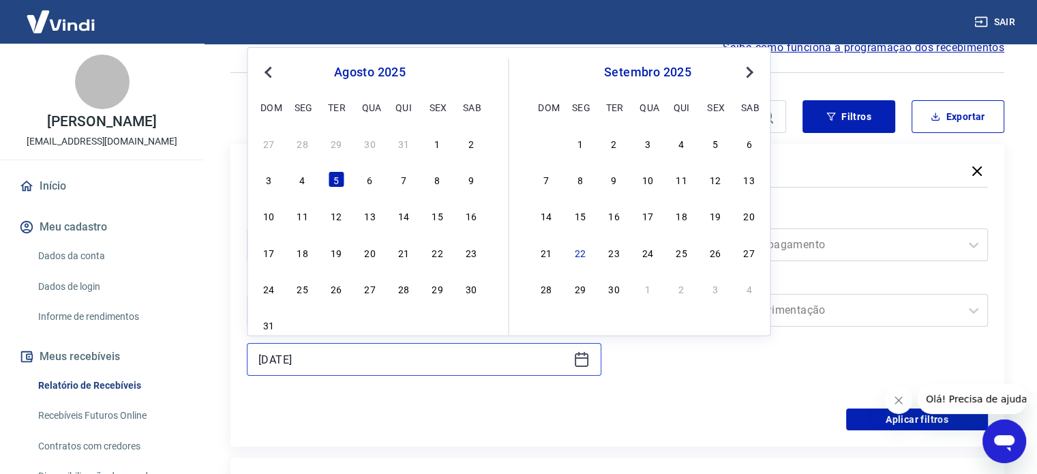
type input "[DATE]"
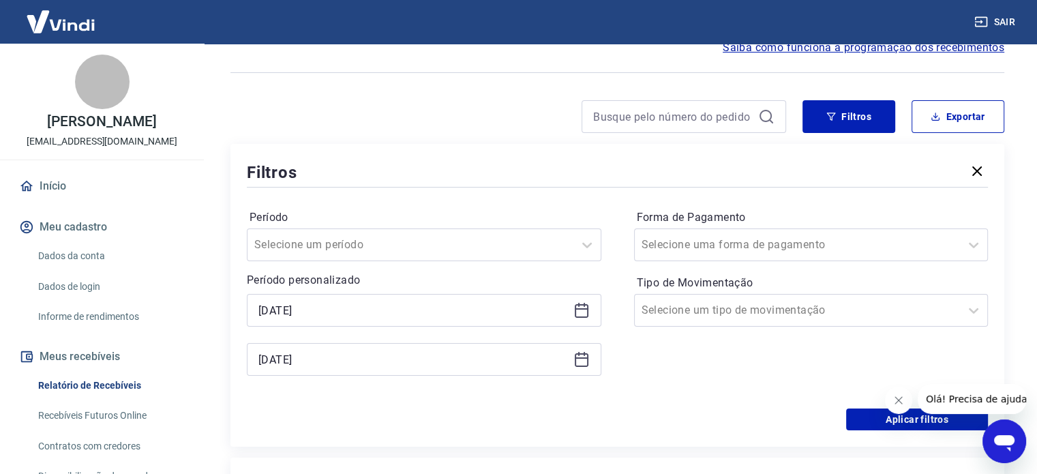
click at [681, 368] on div "Forma de Pagamento Selecione uma forma de pagamento Tipo de Movimentação Seleci…" at bounding box center [811, 299] width 355 height 185
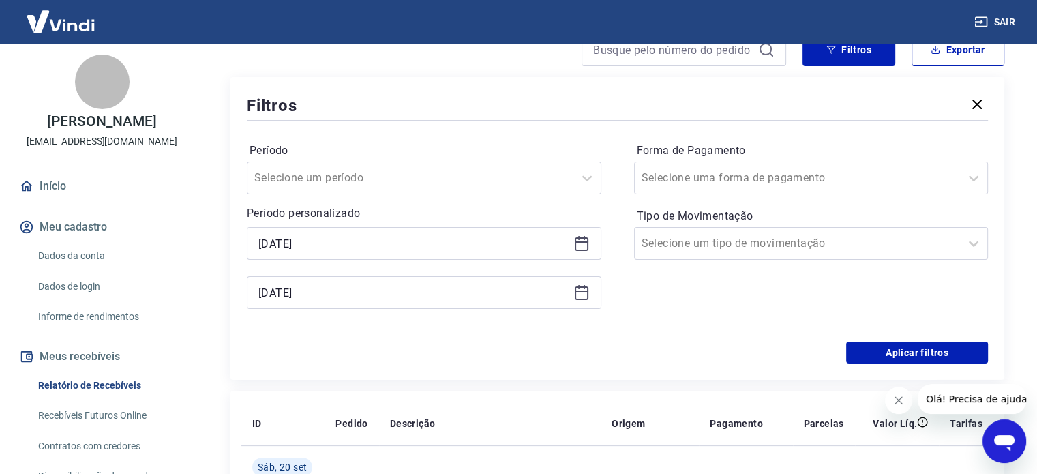
scroll to position [205, 0]
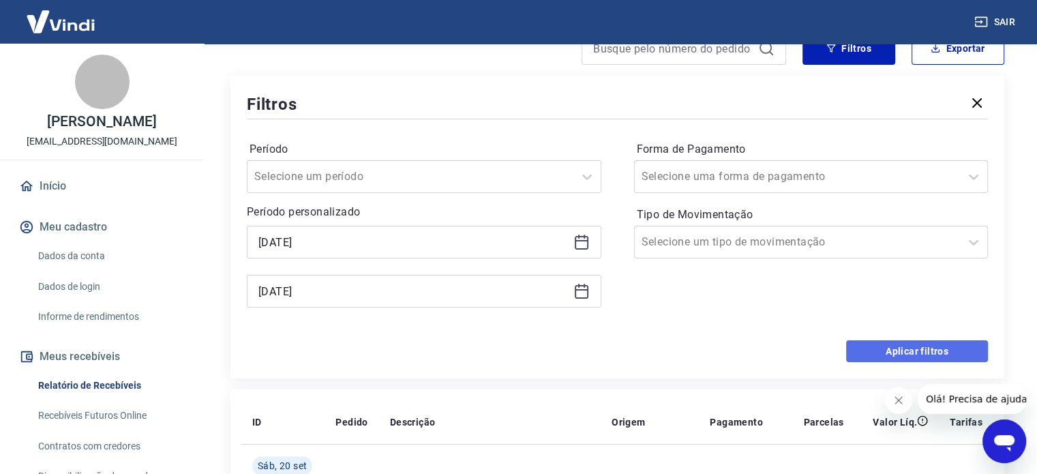
click at [886, 348] on button "Aplicar filtros" at bounding box center [917, 351] width 142 height 22
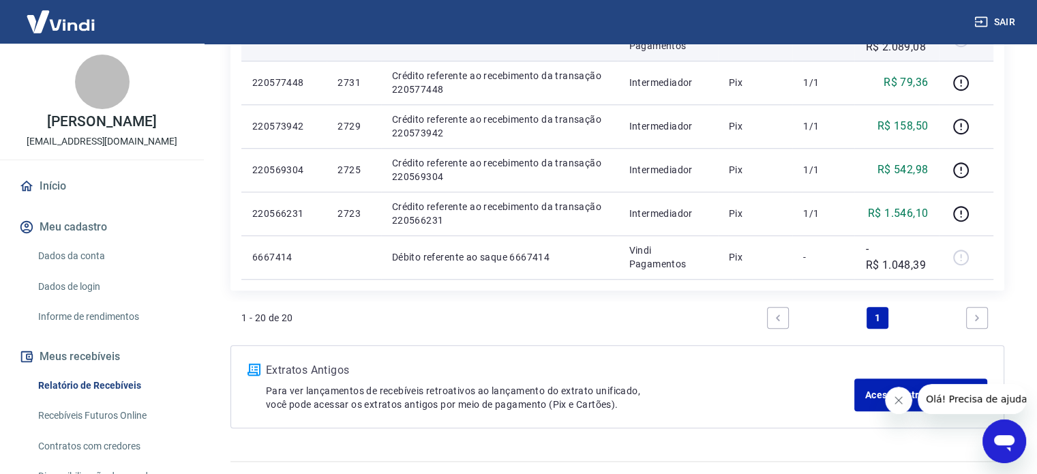
scroll to position [1159, 0]
